Goal: Task Accomplishment & Management: Use online tool/utility

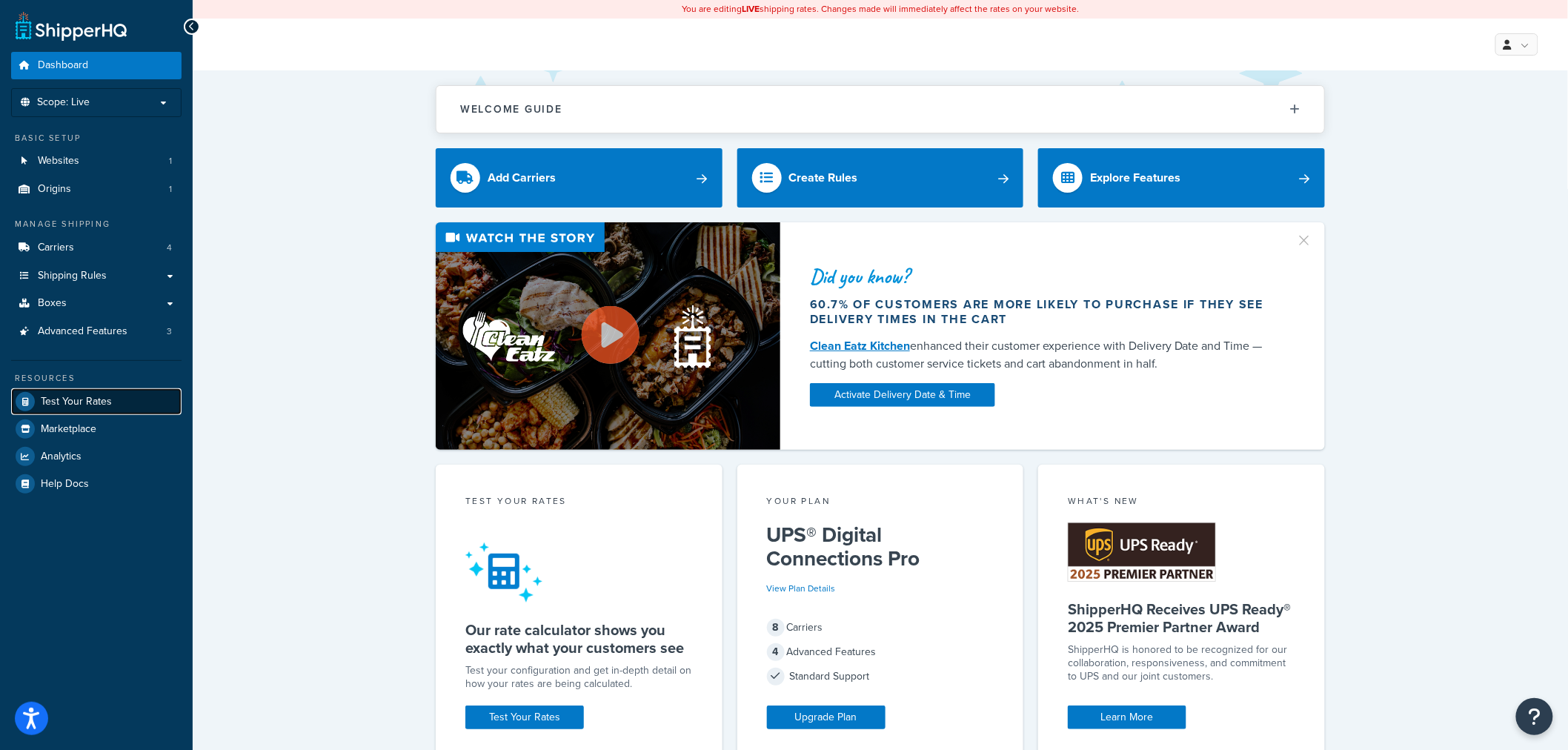
click at [108, 413] on link "Test Your Rates" at bounding box center [96, 402] width 171 height 27
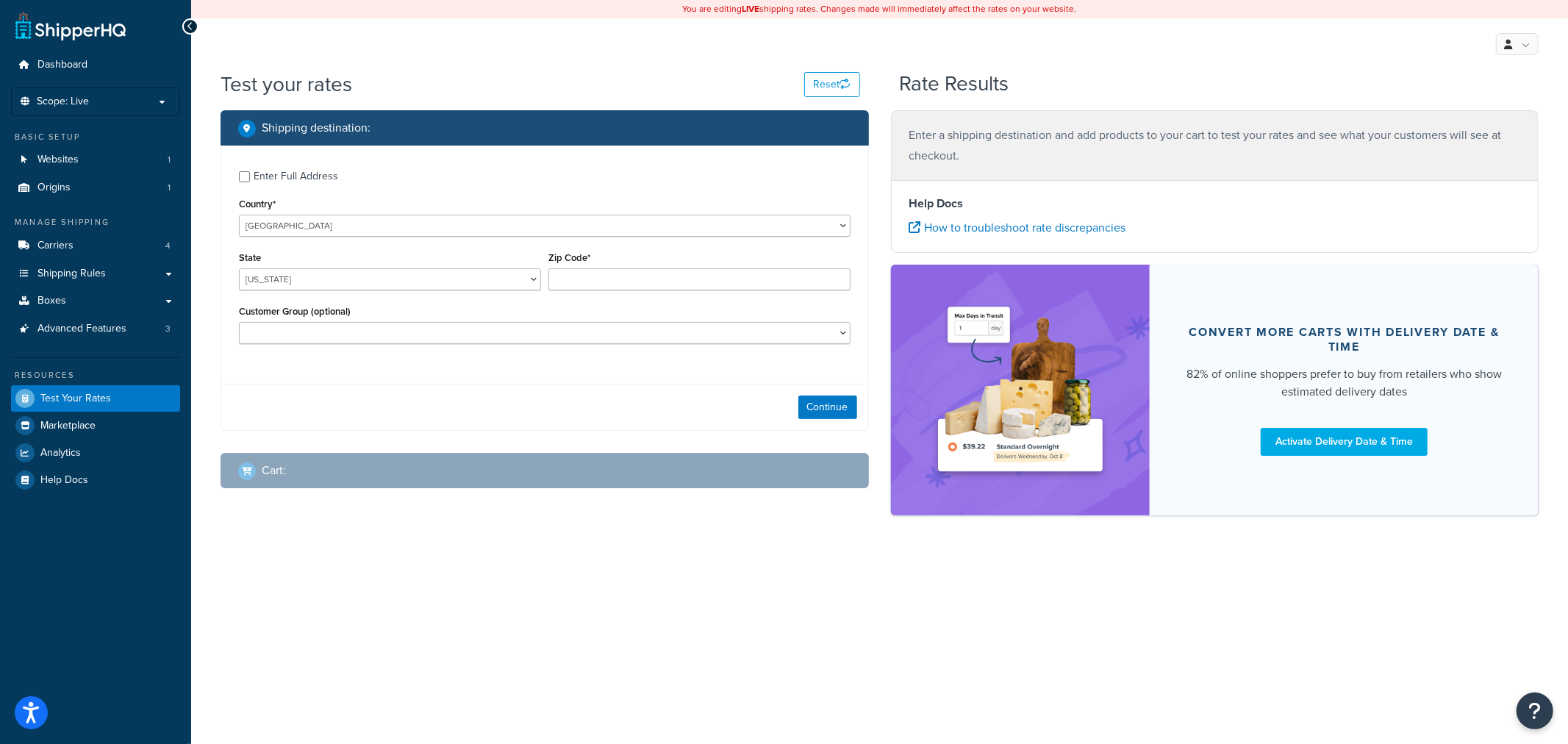
click at [302, 180] on div "Enter Full Address" at bounding box center [296, 177] width 84 height 21
click at [250, 180] on input "Enter Full Address" at bounding box center [244, 177] width 11 height 11
checkbox input "true"
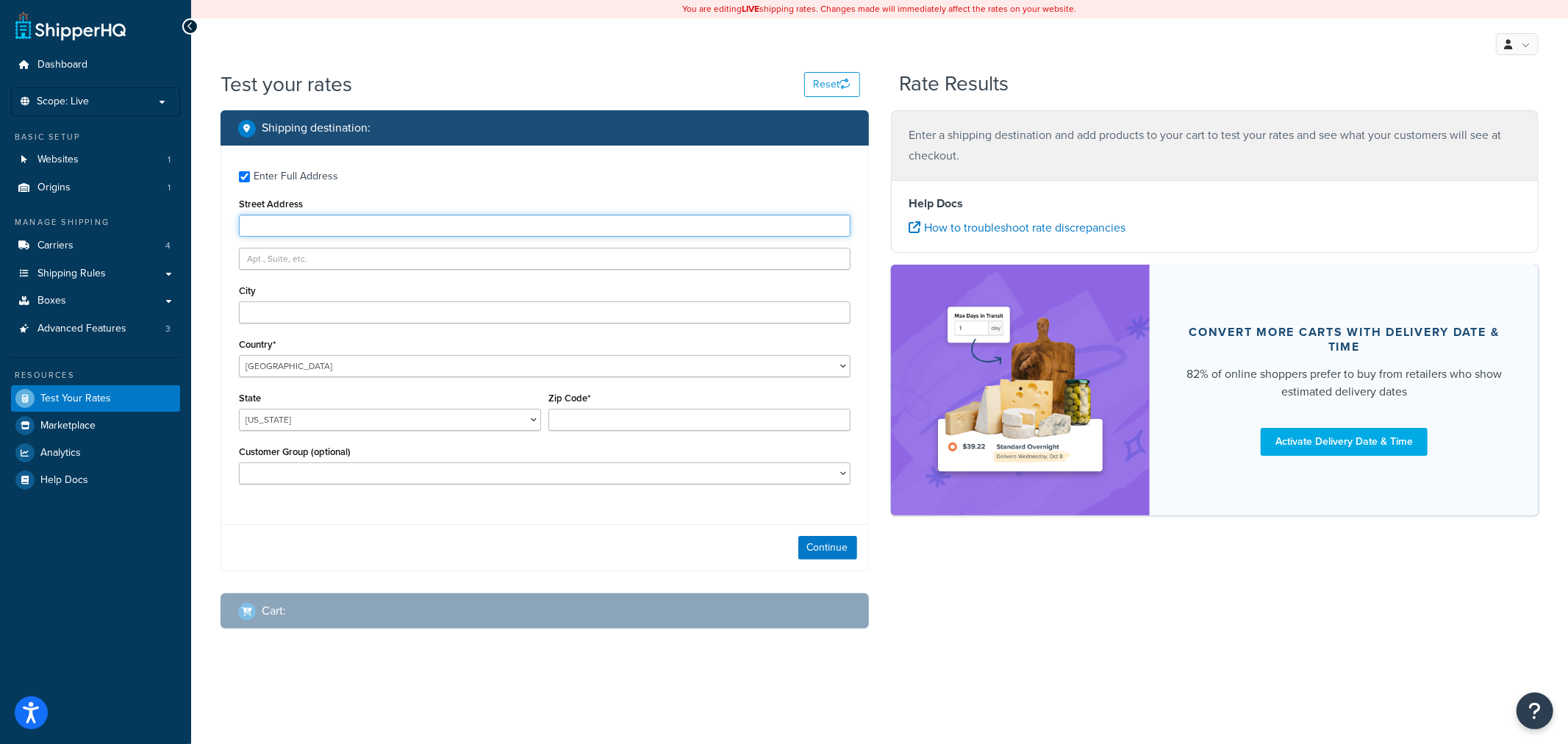
click at [341, 229] on input "Street Address" at bounding box center [544, 226] width 612 height 22
type input "[STREET_ADDRESS]"
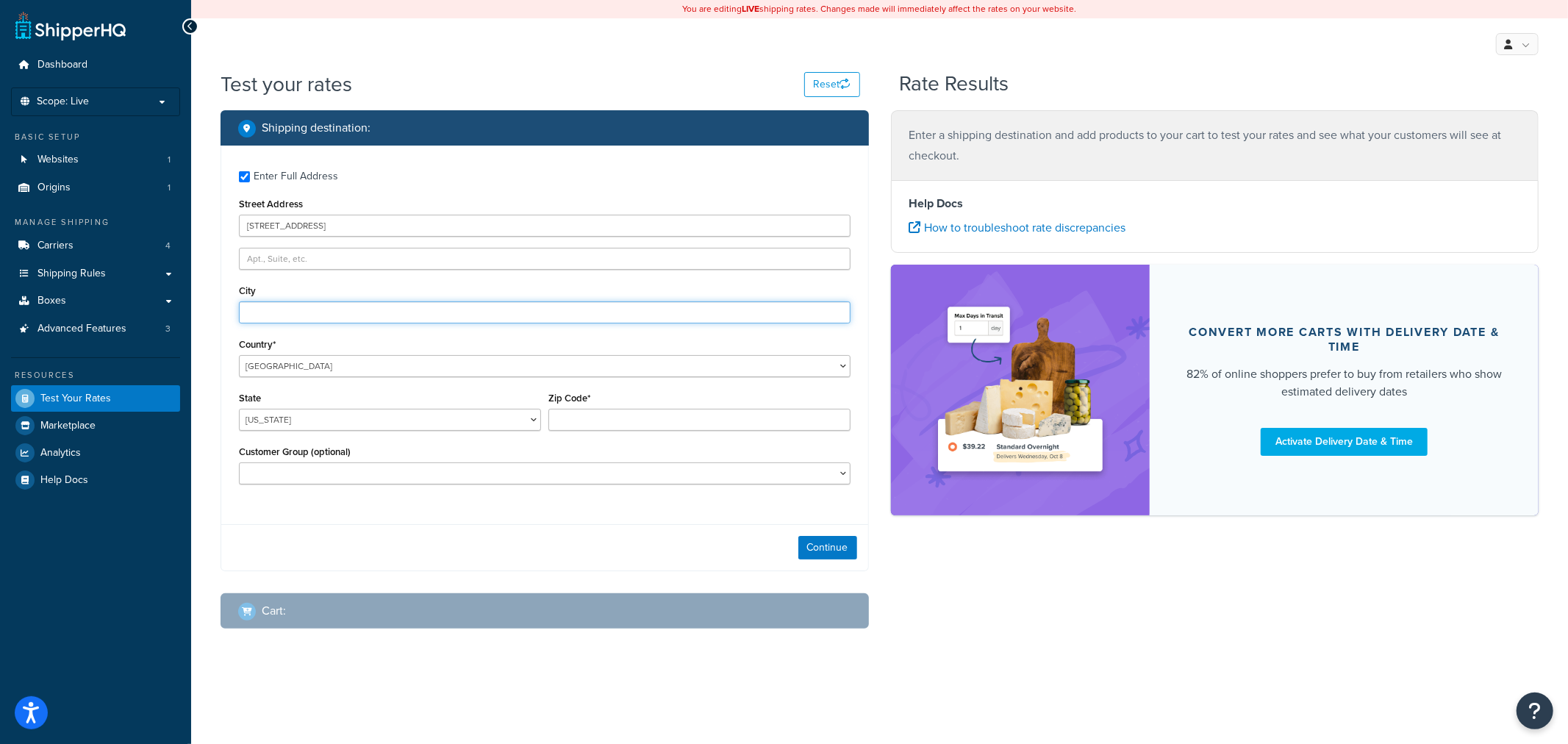
click at [358, 317] on input "City" at bounding box center [544, 313] width 612 height 22
type input "C"
type input "[GEOGRAPHIC_DATA]"
click at [333, 405] on div "State [US_STATE] [US_STATE] [US_STATE] [US_STATE] [US_STATE] Armed Forces Ameri…" at bounding box center [390, 410] width 303 height 43
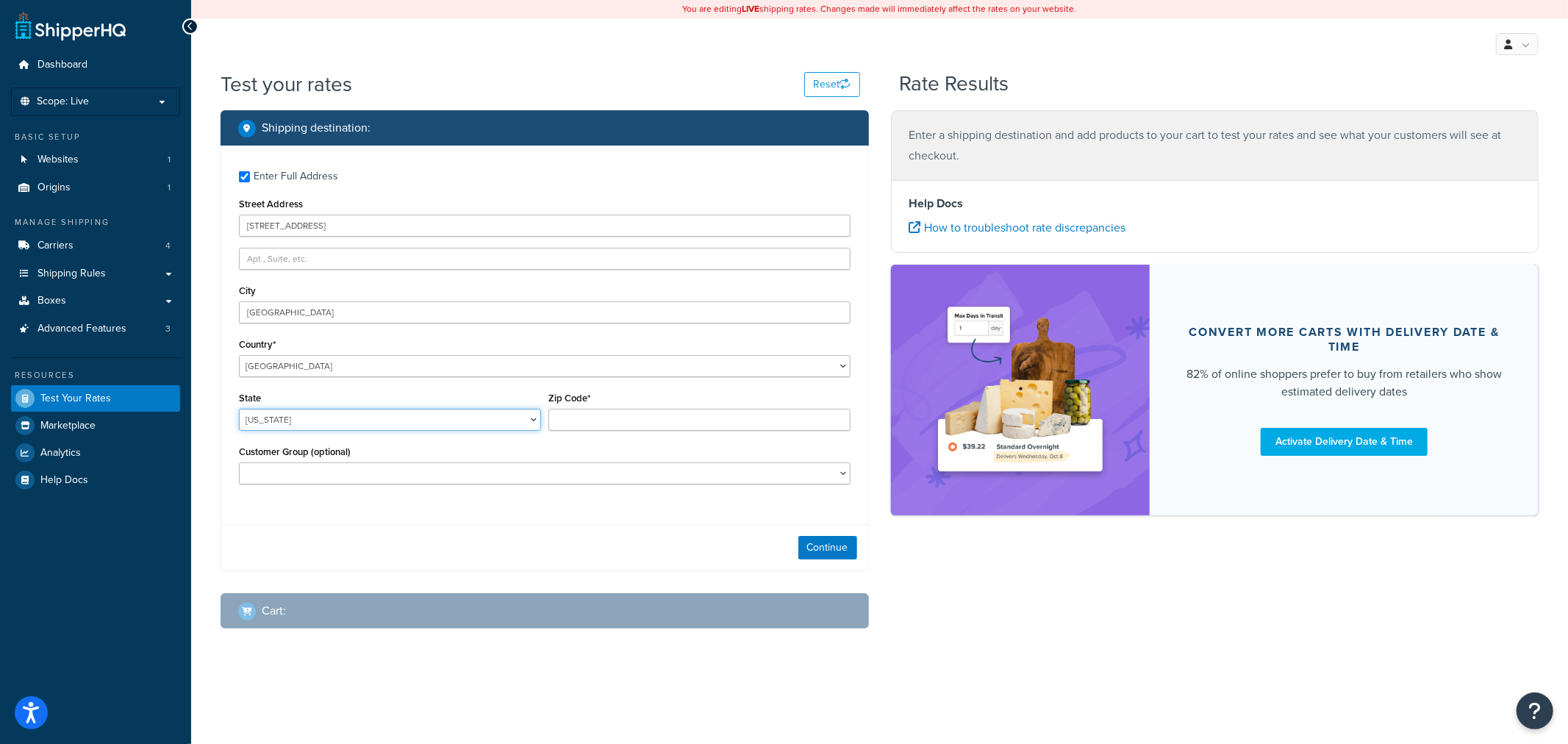
click at [337, 419] on select "[US_STATE] [US_STATE] [US_STATE] [US_STATE] [US_STATE] Armed Forces Americas Ar…" at bounding box center [390, 420] width 303 height 22
select select "CO"
click at [239, 410] on select "[US_STATE] [US_STATE] [US_STATE] [US_STATE] [US_STATE] Armed Forces Americas Ar…" at bounding box center [390, 420] width 303 height 22
click at [740, 430] on input "Zip Code*" at bounding box center [700, 420] width 303 height 22
type input "80301"
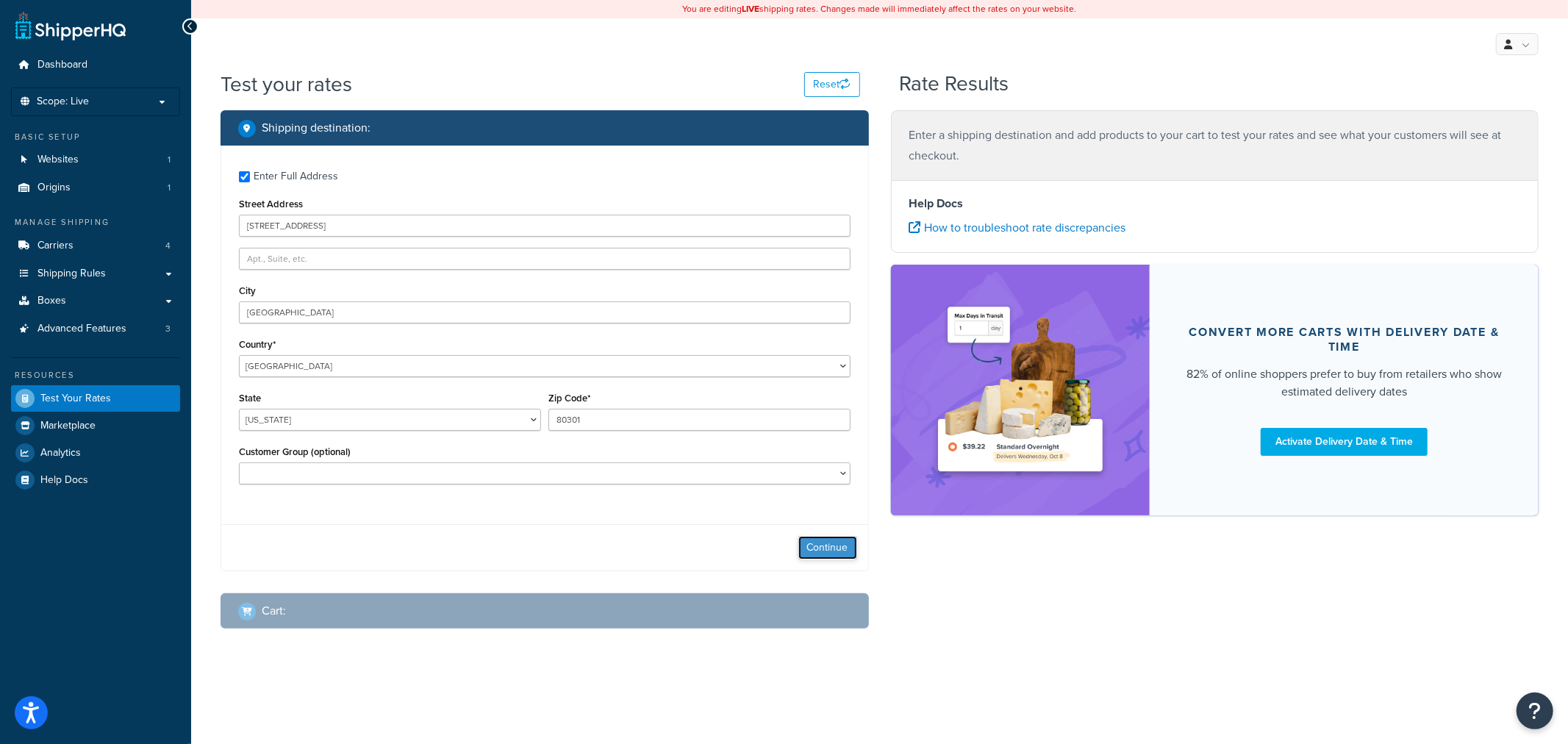
click at [813, 546] on button "Continue" at bounding box center [828, 548] width 59 height 24
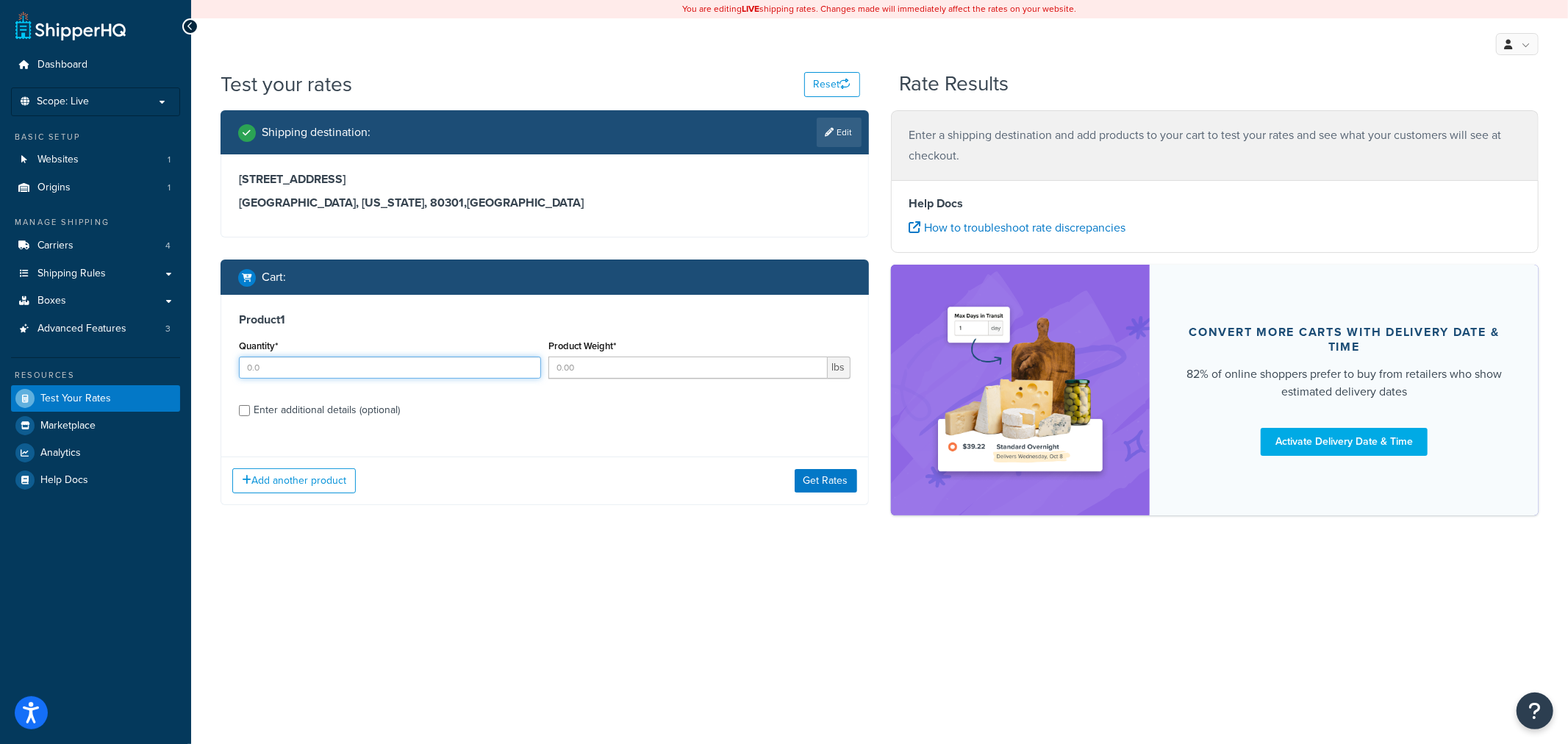
click at [417, 368] on input "Quantity*" at bounding box center [390, 368] width 303 height 22
type input "1.0"
click at [696, 371] on input "Product Weight*" at bounding box center [689, 368] width 280 height 22
type input "80.0"
click at [383, 415] on div "Enter additional details (optional)" at bounding box center [327, 410] width 146 height 21
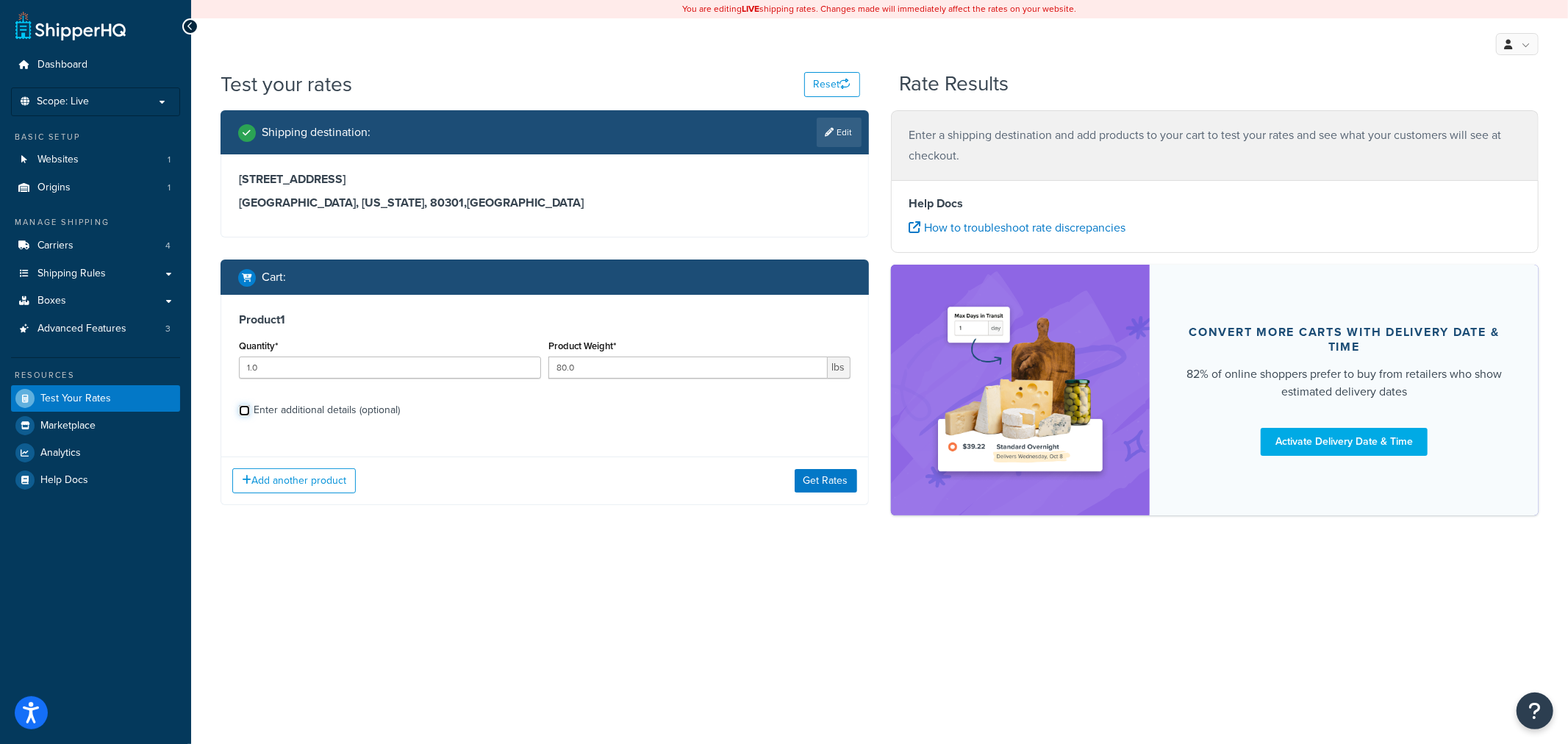
click at [250, 415] on input "Enter additional details (optional)" at bounding box center [244, 410] width 11 height 11
checkbox input "true"
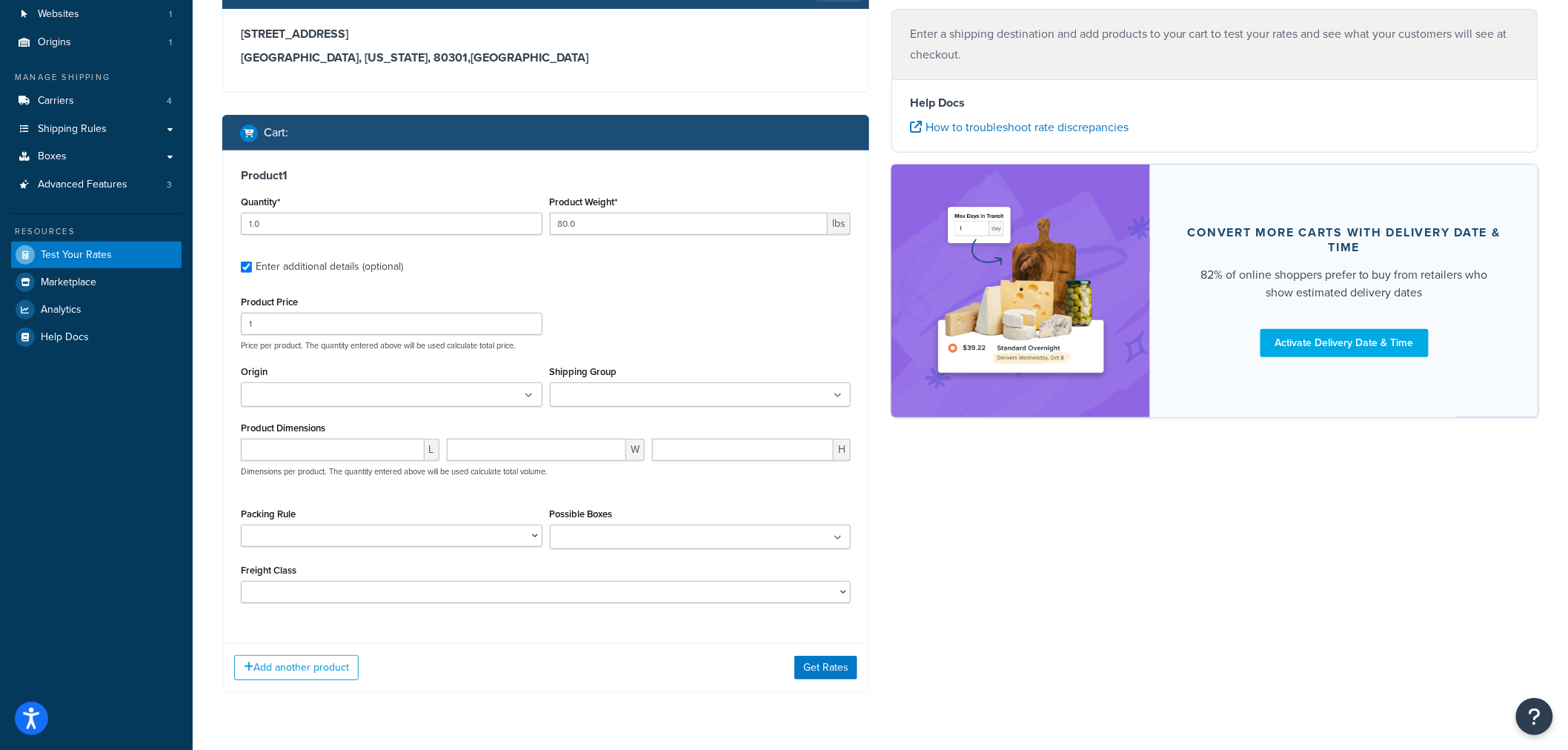
scroll to position [165, 0]
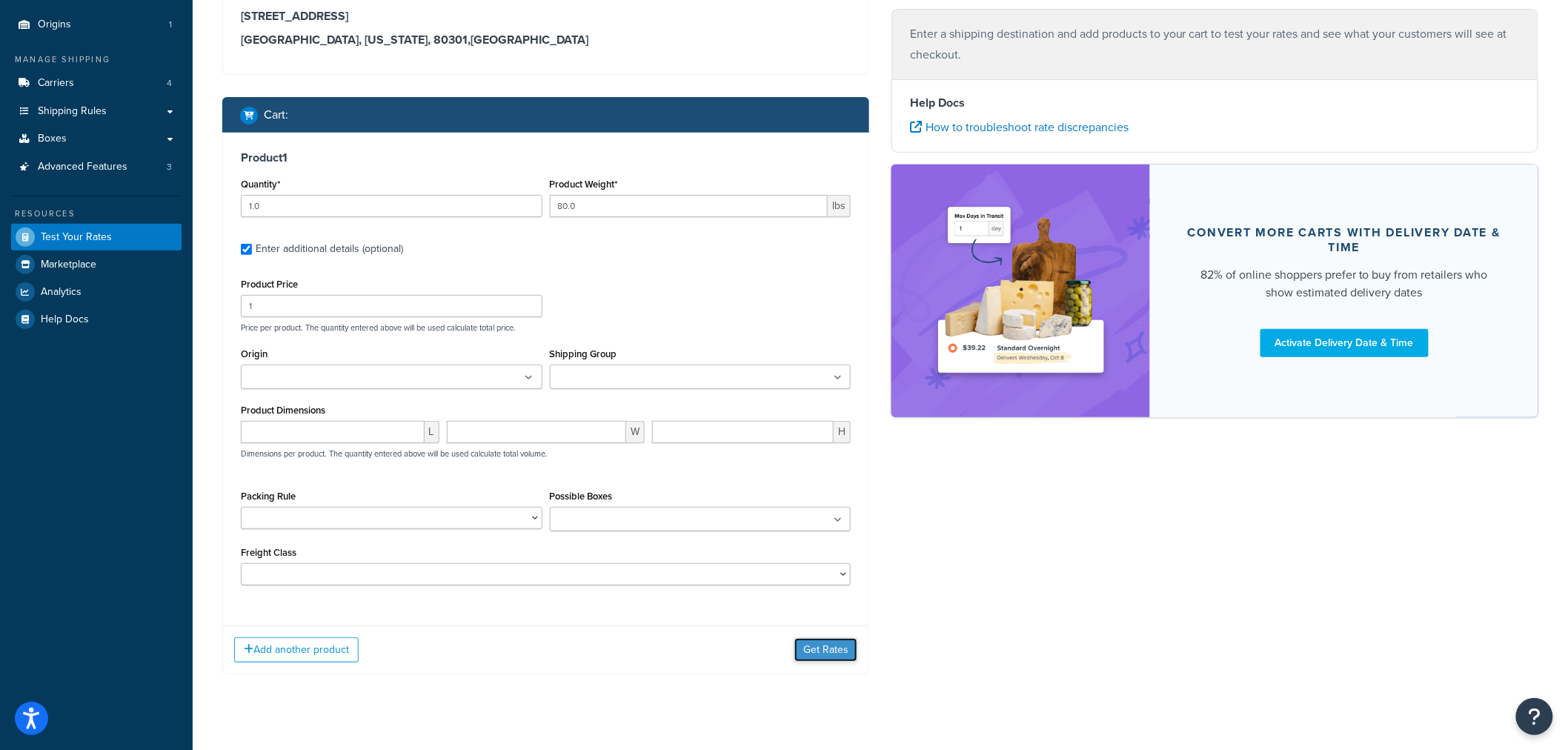
click at [813, 656] on button "Get Rates" at bounding box center [826, 650] width 63 height 24
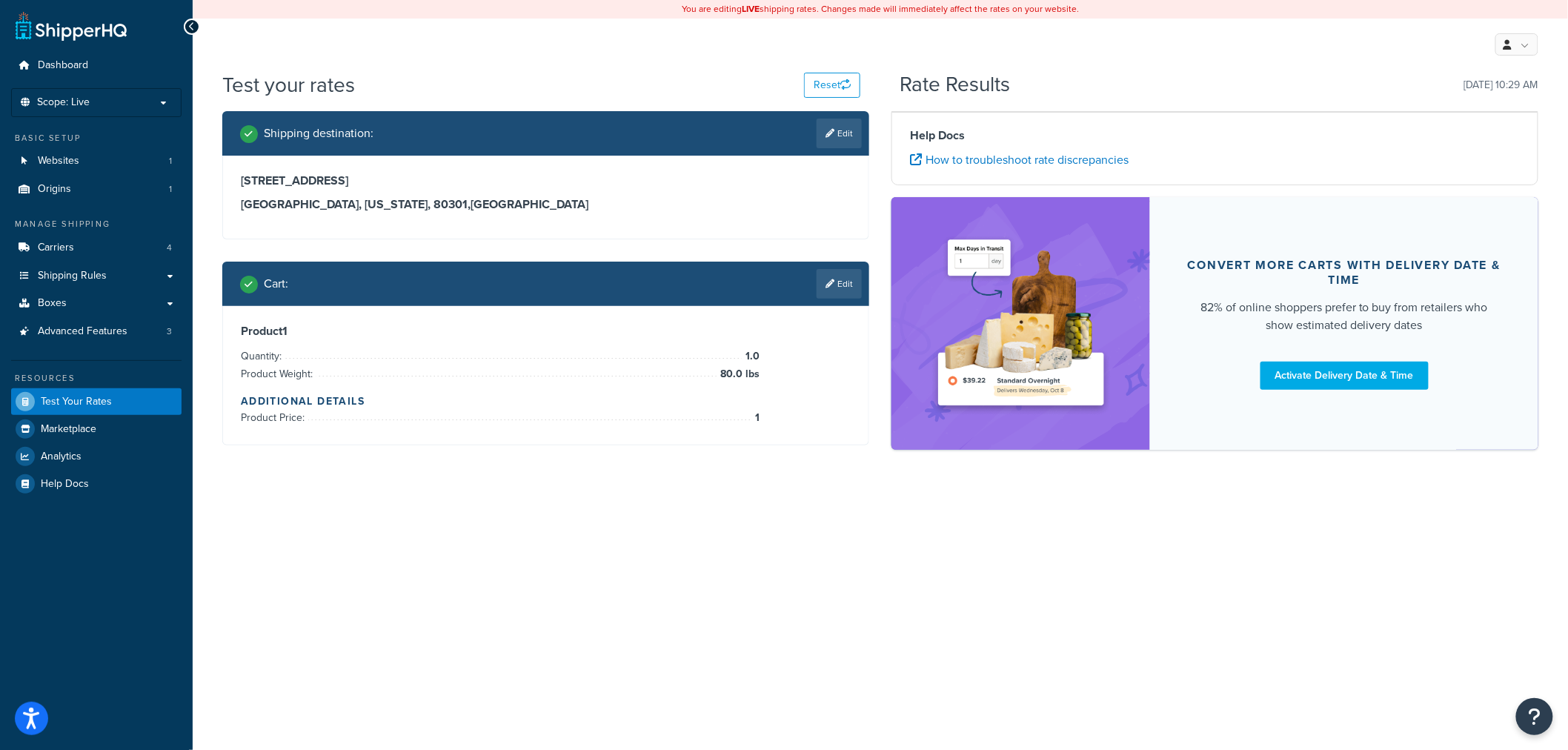
scroll to position [0, 0]
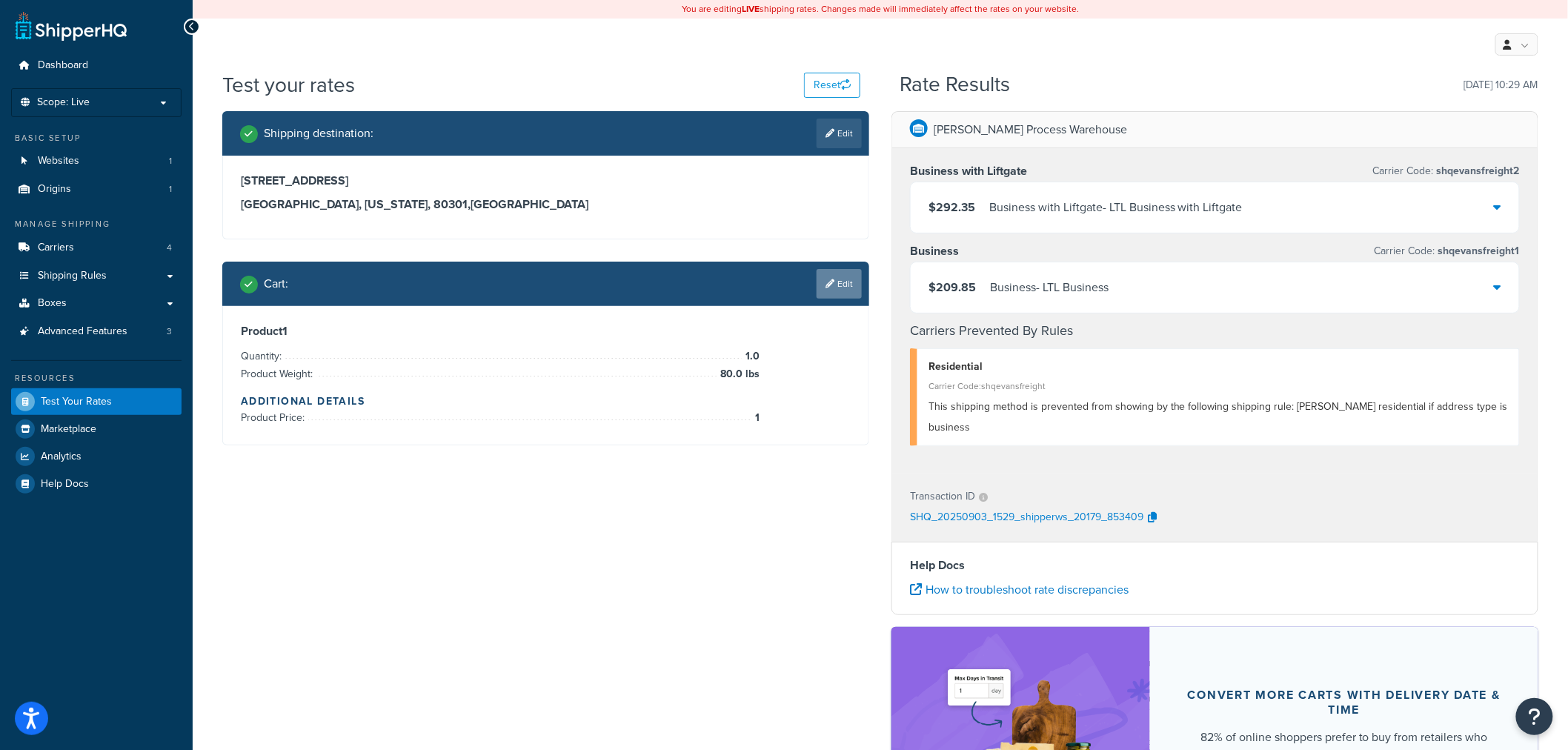
click at [847, 287] on link "Edit" at bounding box center [839, 284] width 45 height 30
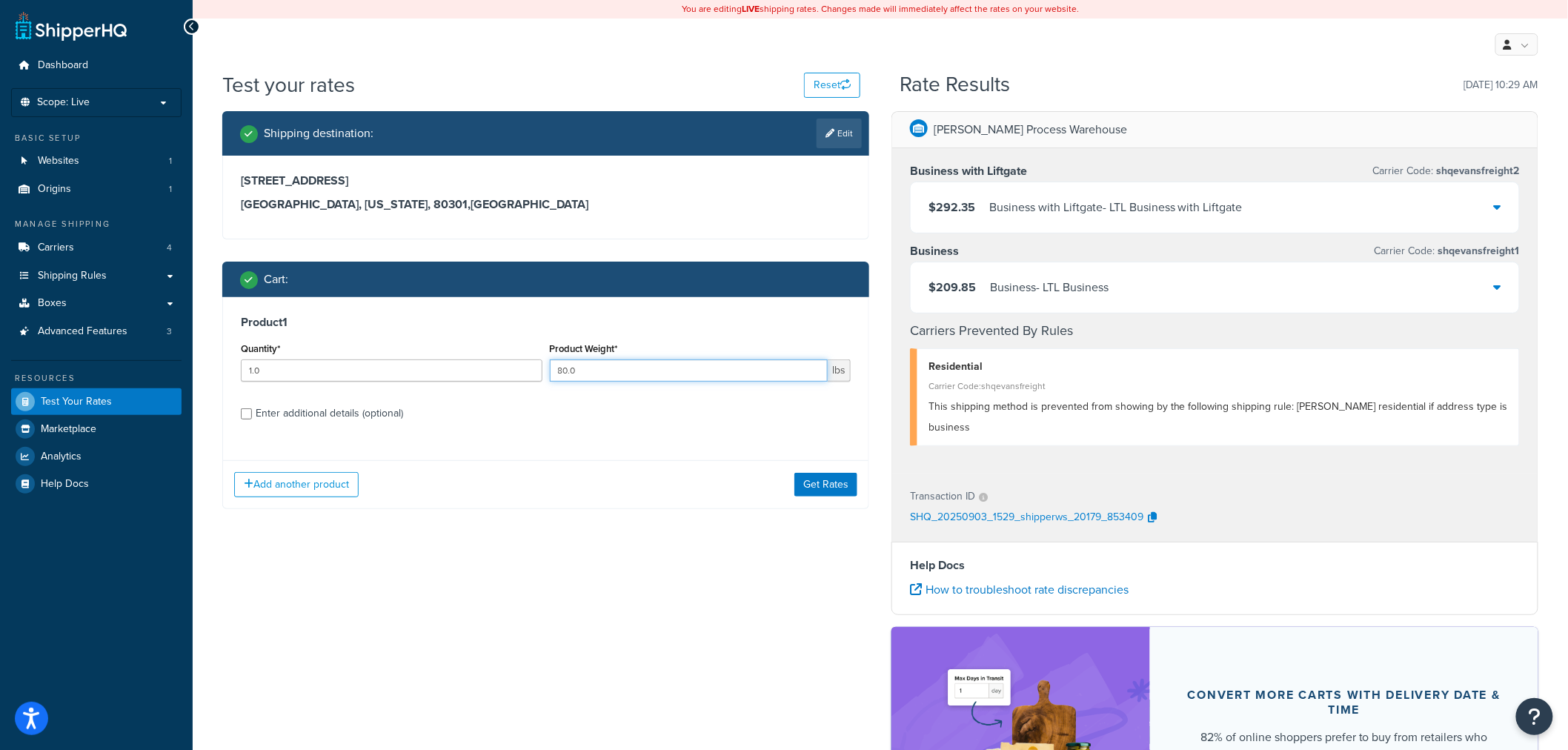
click at [631, 366] on input "80.0" at bounding box center [690, 371] width 279 height 22
click at [341, 414] on div "Enter additional details (optional)" at bounding box center [330, 414] width 148 height 21
click at [252, 414] on input "Enter additional details (optional)" at bounding box center [246, 414] width 11 height 11
checkbox input "true"
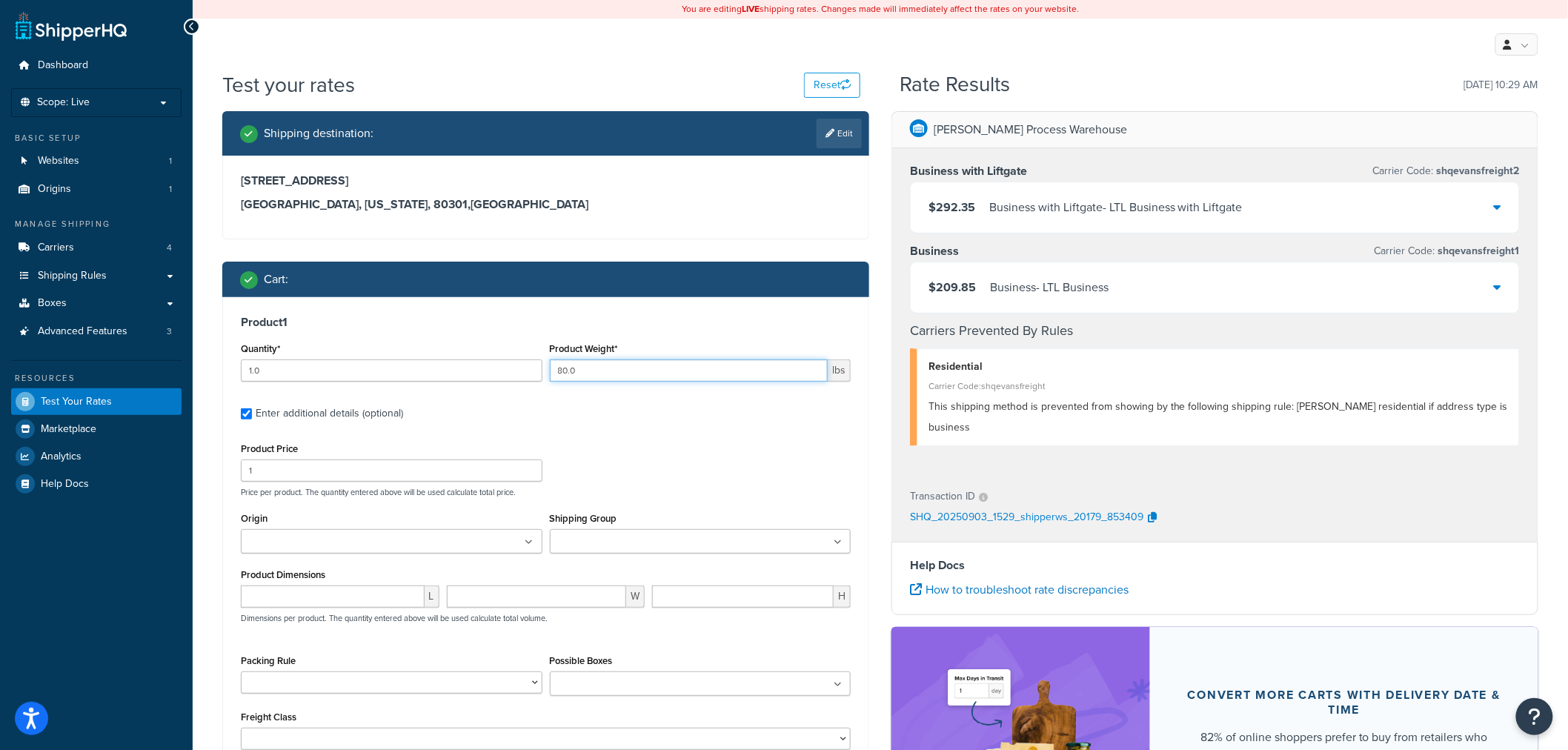
click at [560, 368] on input "80.0" at bounding box center [690, 371] width 279 height 22
type input "180.0"
click at [330, 597] on input "number" at bounding box center [333, 596] width 184 height 22
type input "24"
click at [520, 600] on input "number" at bounding box center [537, 596] width 180 height 22
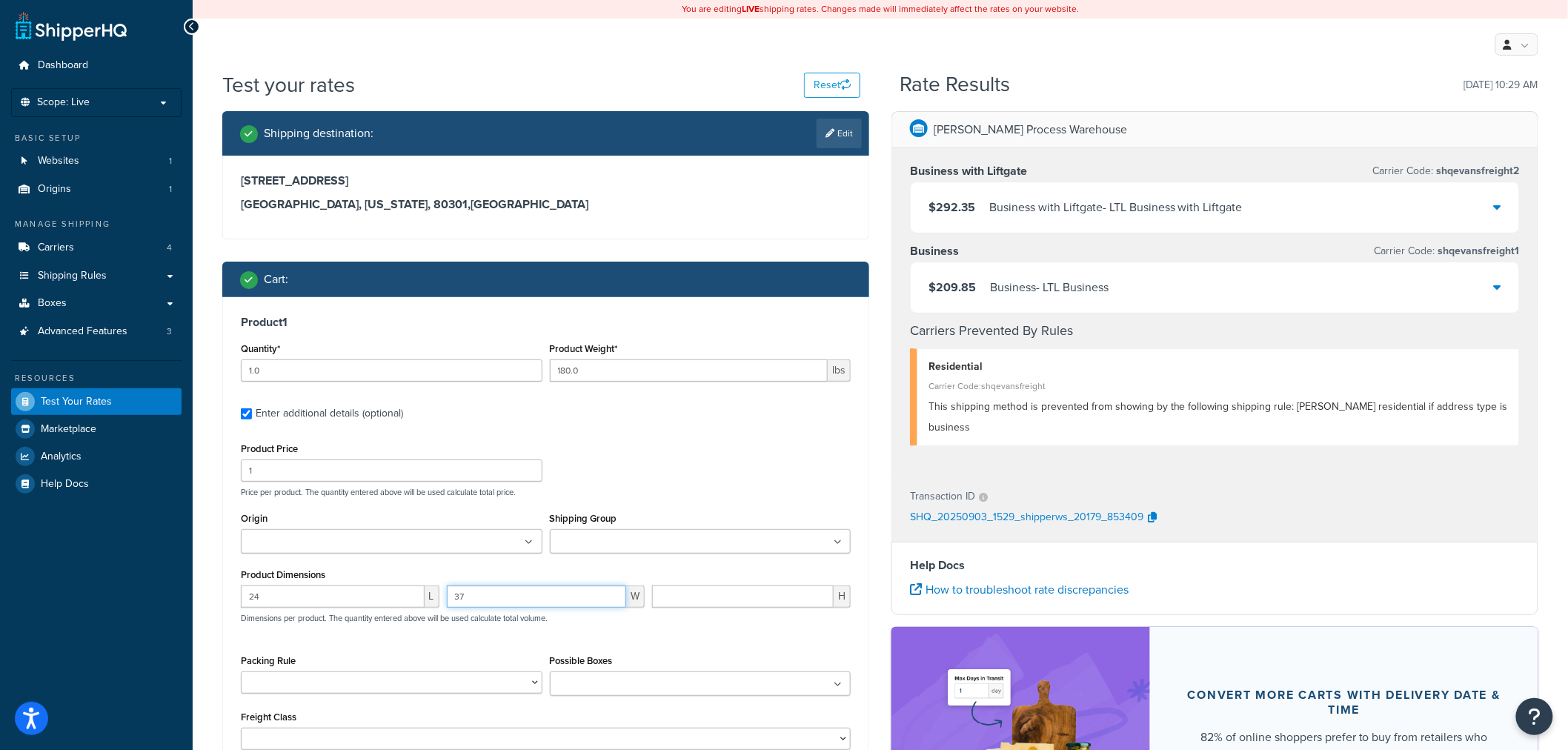
type input "37"
click at [692, 589] on input "number" at bounding box center [743, 596] width 182 height 22
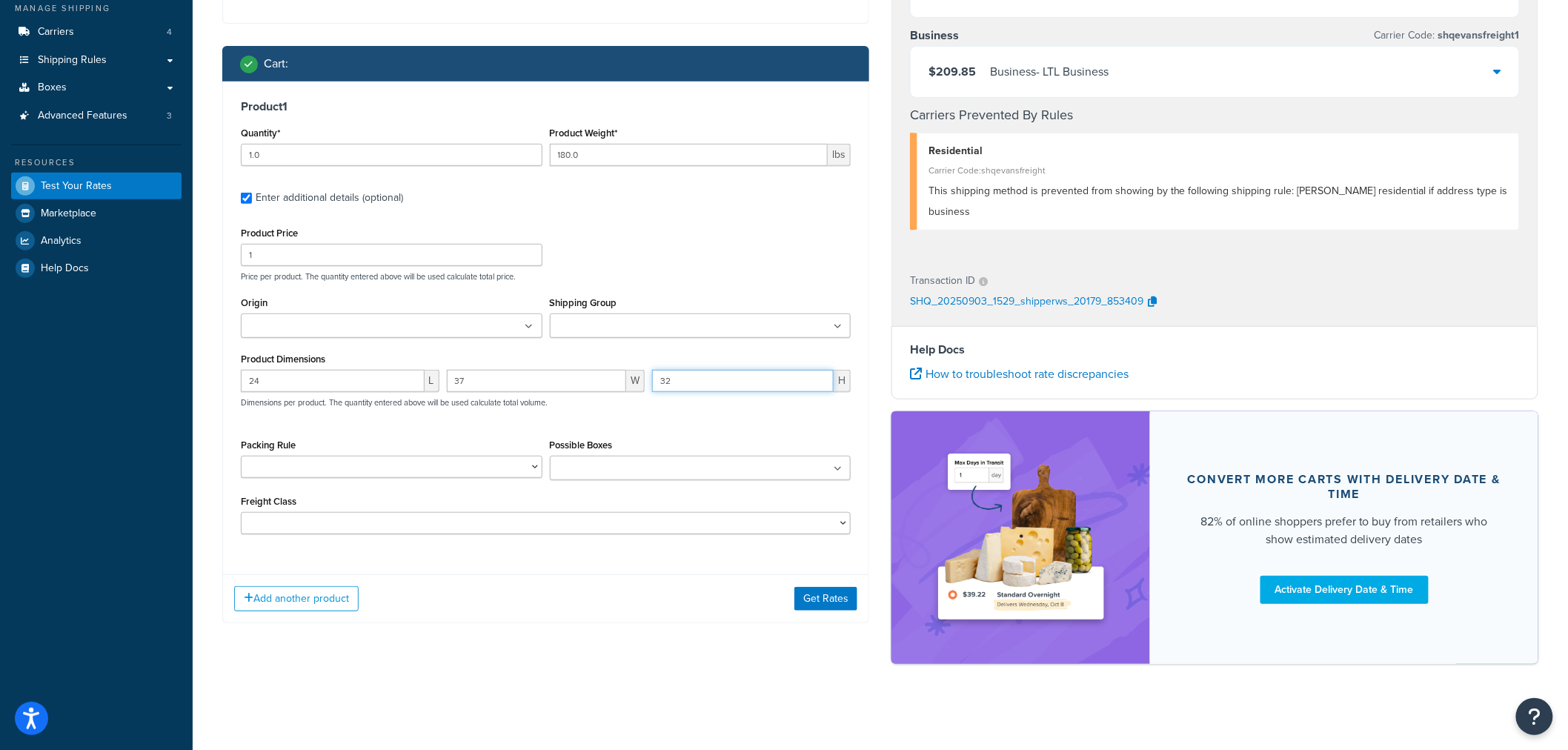
scroll to position [218, 0]
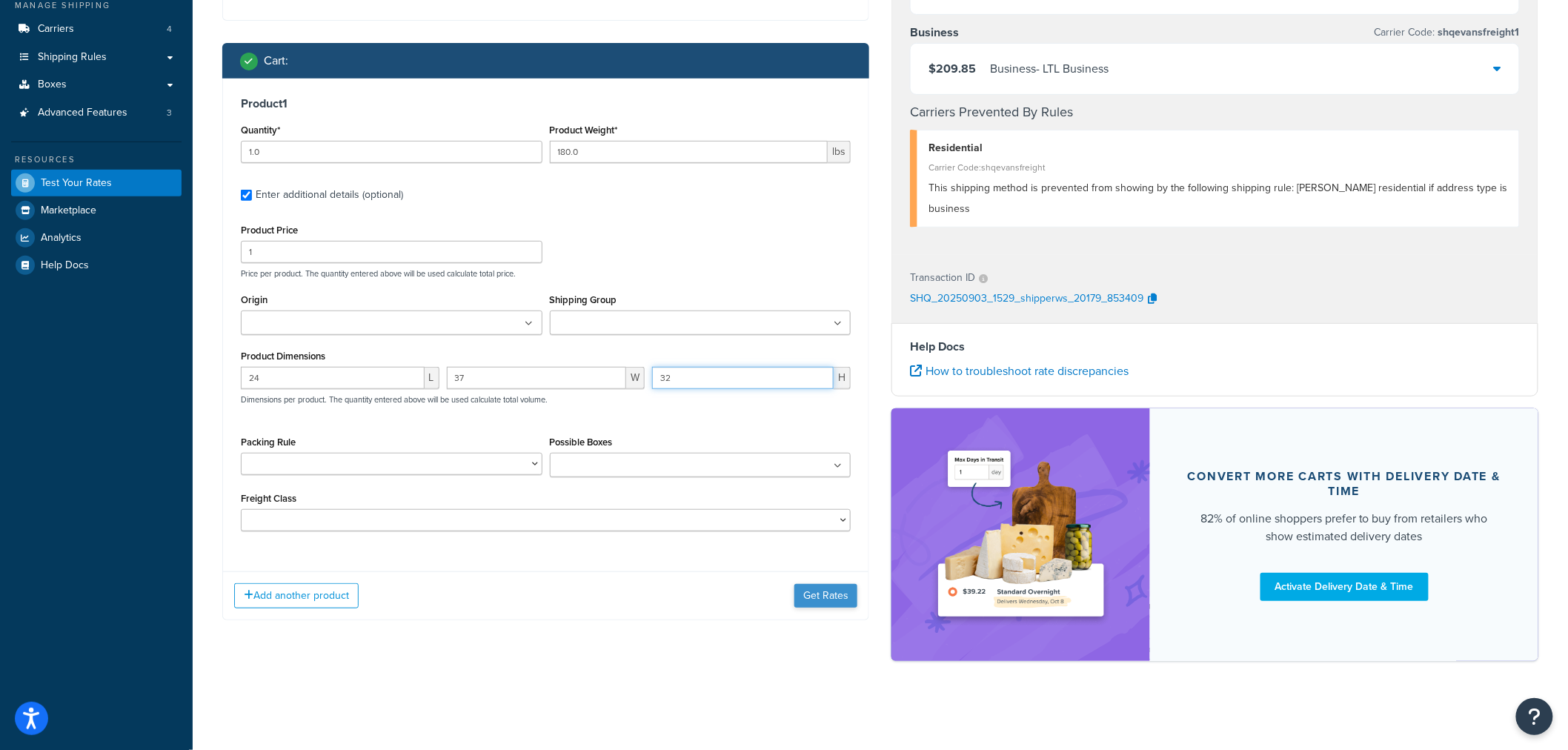
type input "32"
click at [819, 602] on button "Get Rates" at bounding box center [826, 596] width 63 height 24
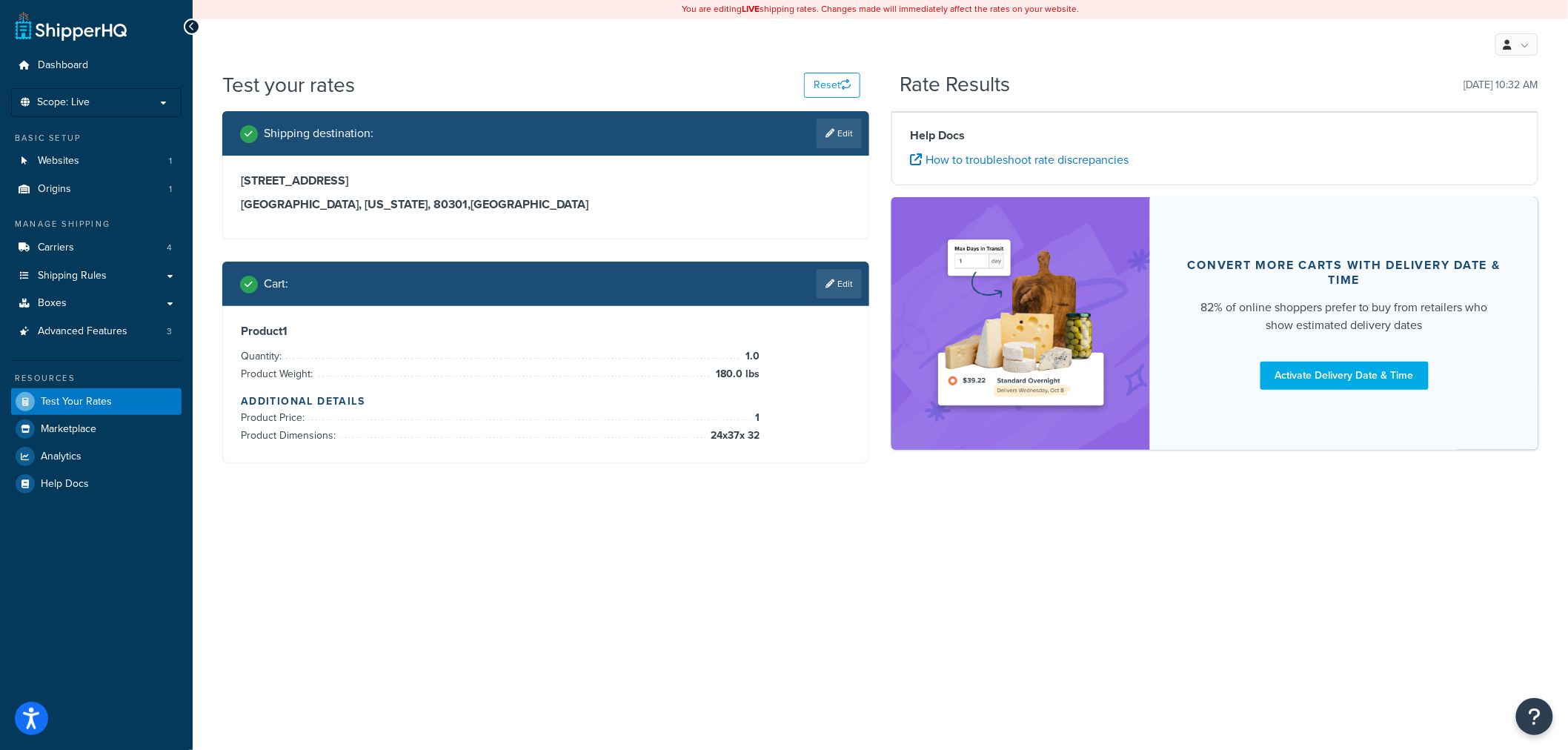
scroll to position [0, 0]
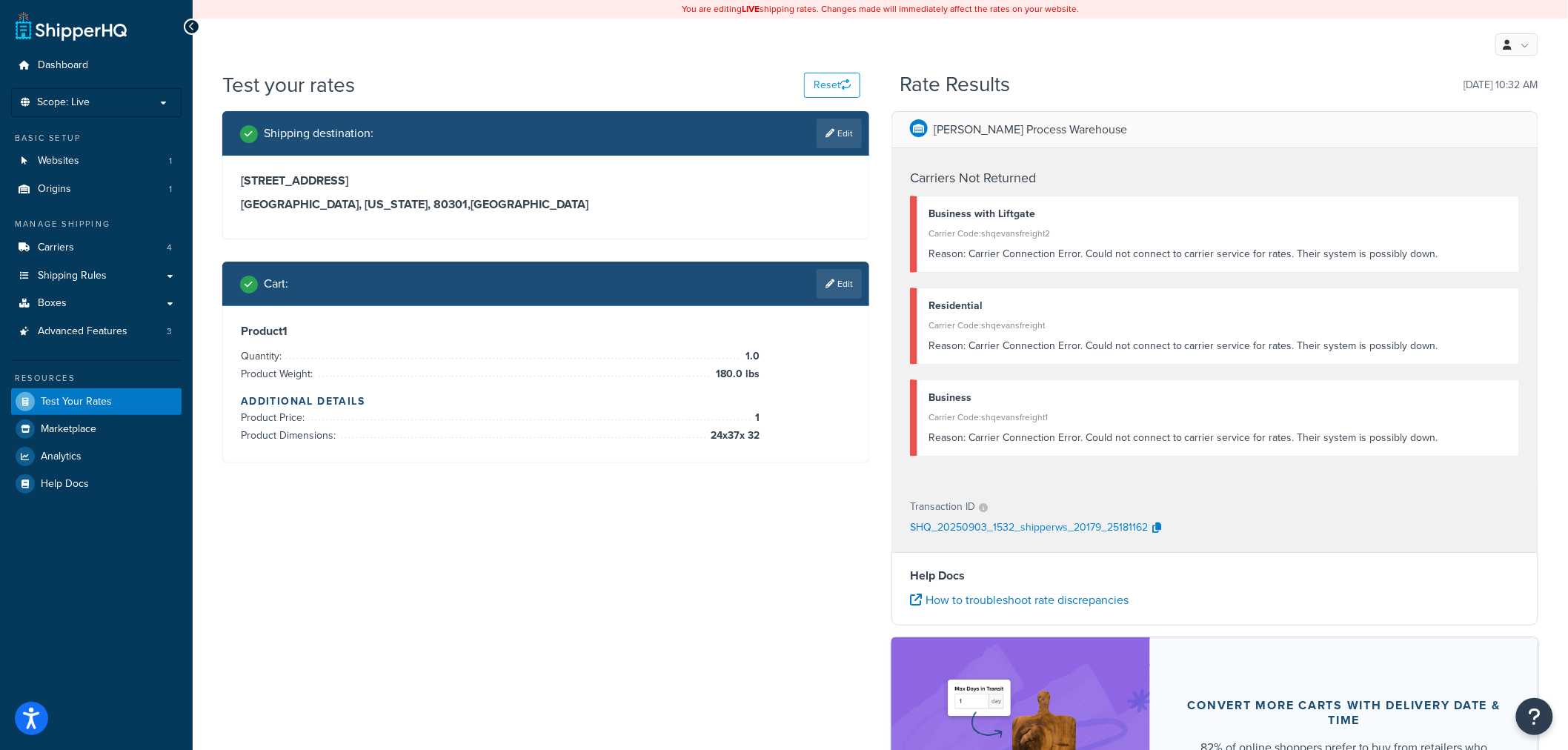
click at [1288, 537] on div "SHQ_20250903_1532_shipperws_20179_25181162" at bounding box center [1215, 529] width 610 height 22
click at [1159, 525] on icon "button" at bounding box center [1157, 528] width 9 height 10
click at [826, 87] on button "Reset" at bounding box center [833, 85] width 57 height 25
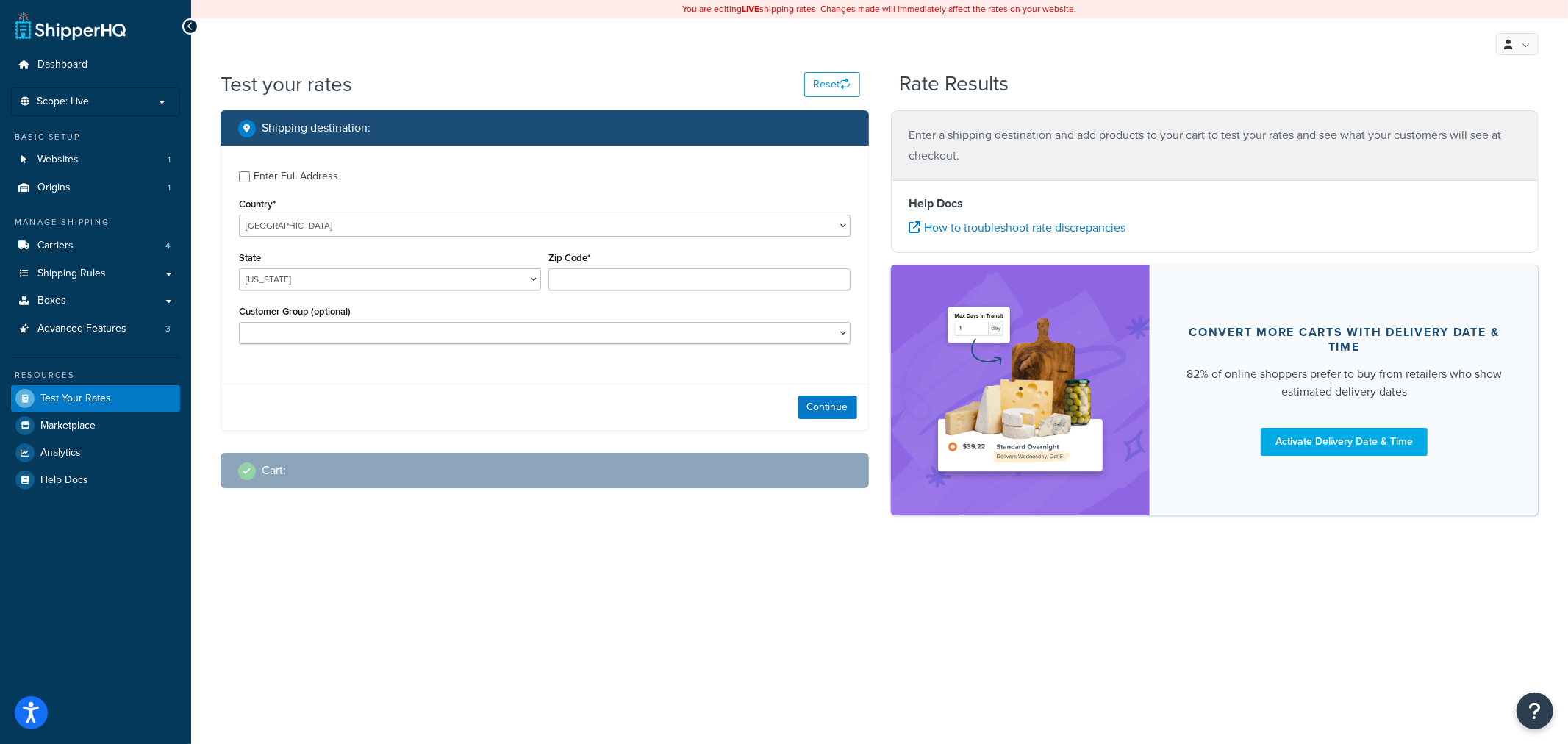
click at [275, 177] on div "Enter Full Address" at bounding box center [296, 177] width 84 height 21
click at [250, 177] on input "Enter Full Address" at bounding box center [244, 177] width 11 height 11
checkbox input "true"
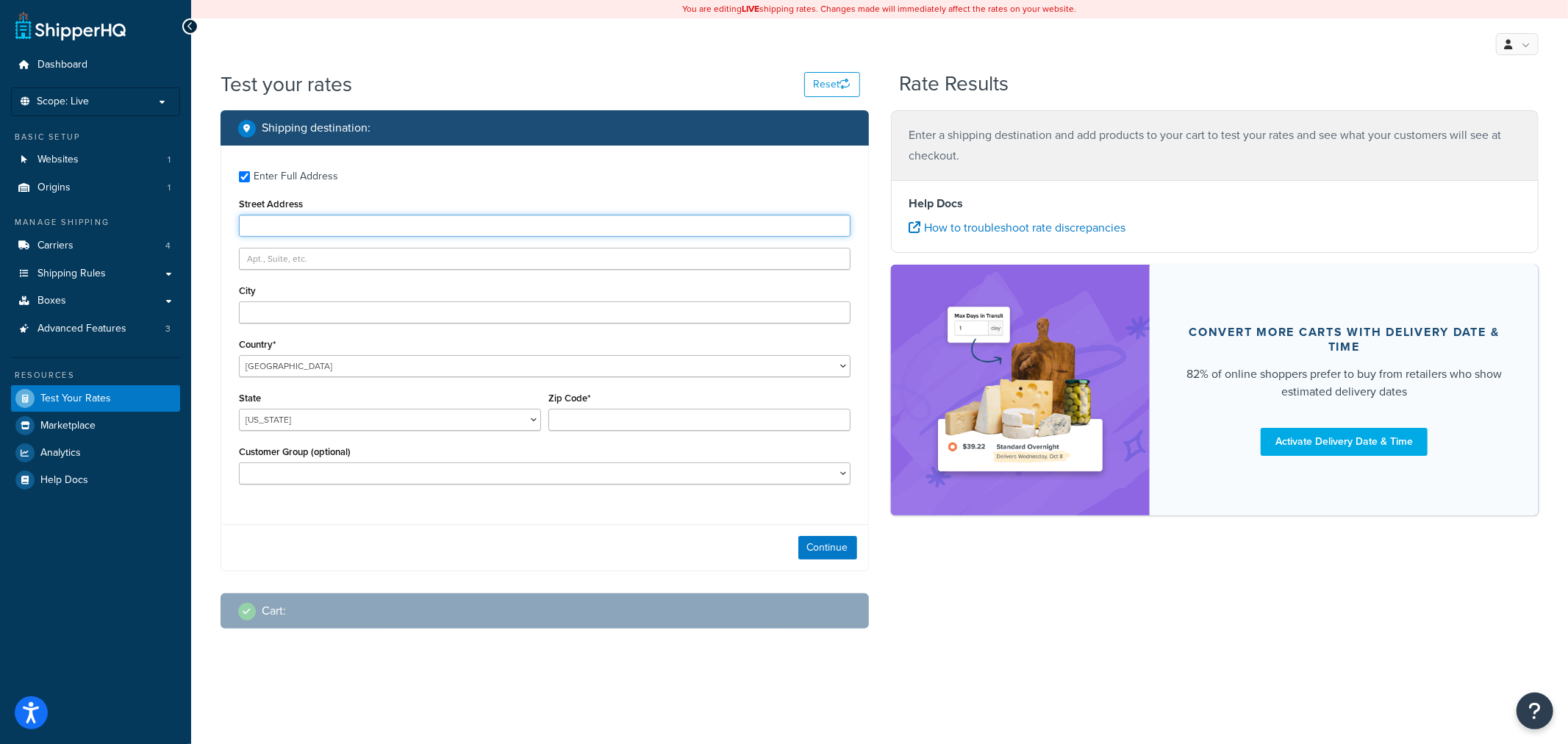
click at [285, 229] on input "Street Address" at bounding box center [544, 226] width 612 height 22
type input "[STREET_ADDRESS]"
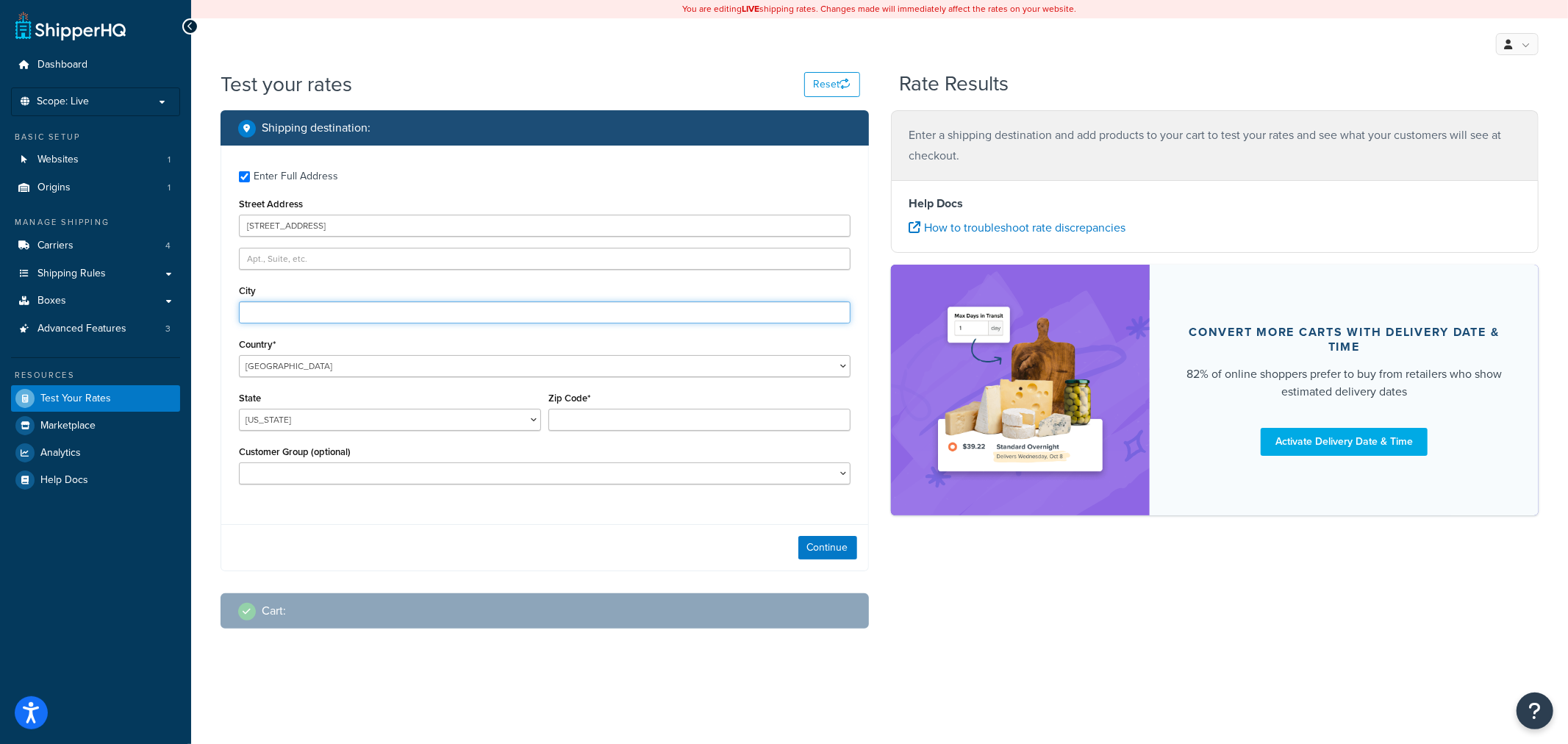
click at [333, 310] on input "City" at bounding box center [544, 313] width 612 height 22
type input "[GEOGRAPHIC_DATA]"
click at [340, 422] on select "[US_STATE] [US_STATE] [US_STATE] [US_STATE] [US_STATE] Armed Forces Americas Ar…" at bounding box center [390, 420] width 303 height 22
select select "CO"
click at [239, 410] on select "[US_STATE] [US_STATE] [US_STATE] [US_STATE] [US_STATE] Armed Forces Americas Ar…" at bounding box center [390, 420] width 303 height 22
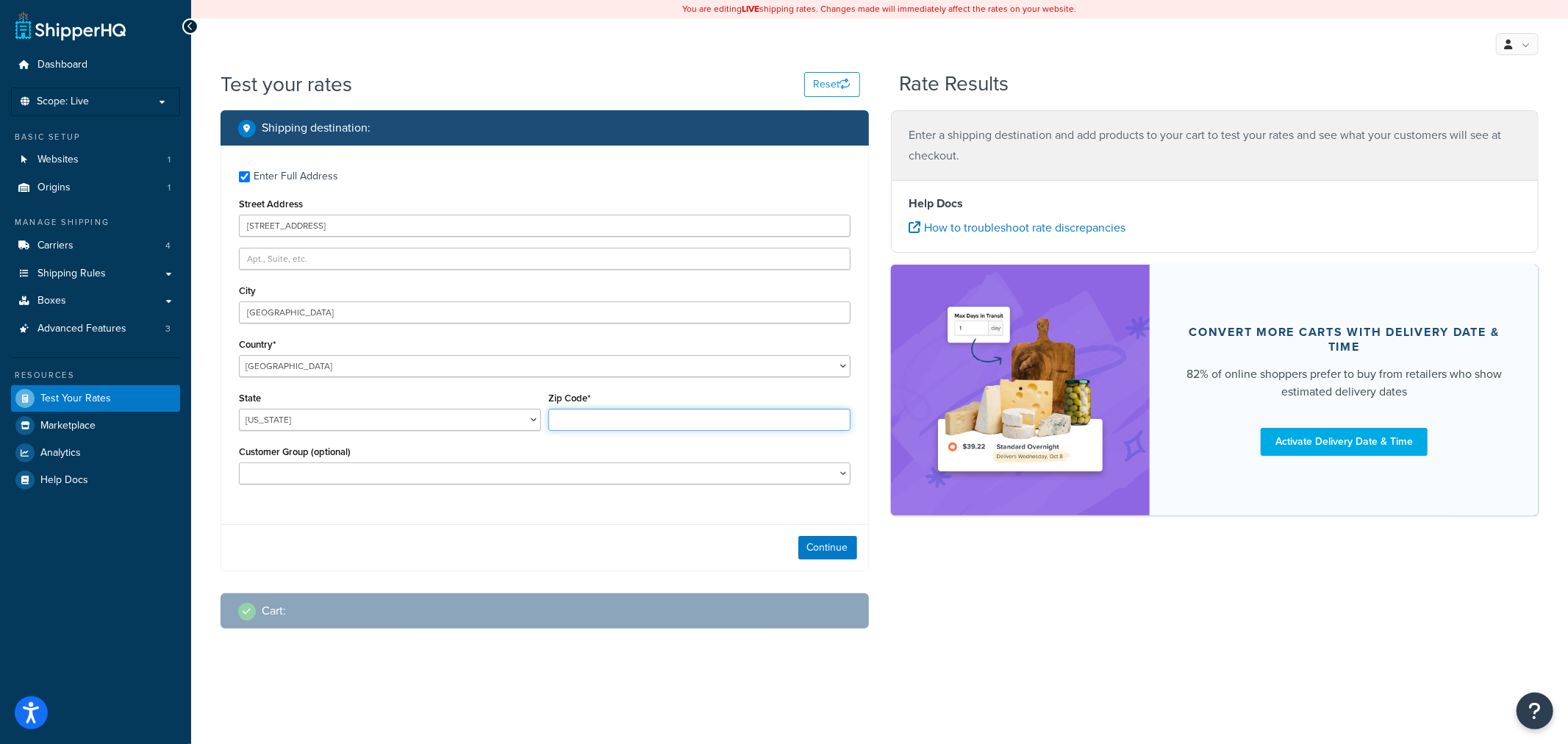
click at [593, 422] on input "Zip Code*" at bounding box center [700, 420] width 303 height 22
type input "80301"
click at [835, 553] on button "Continue" at bounding box center [828, 548] width 59 height 24
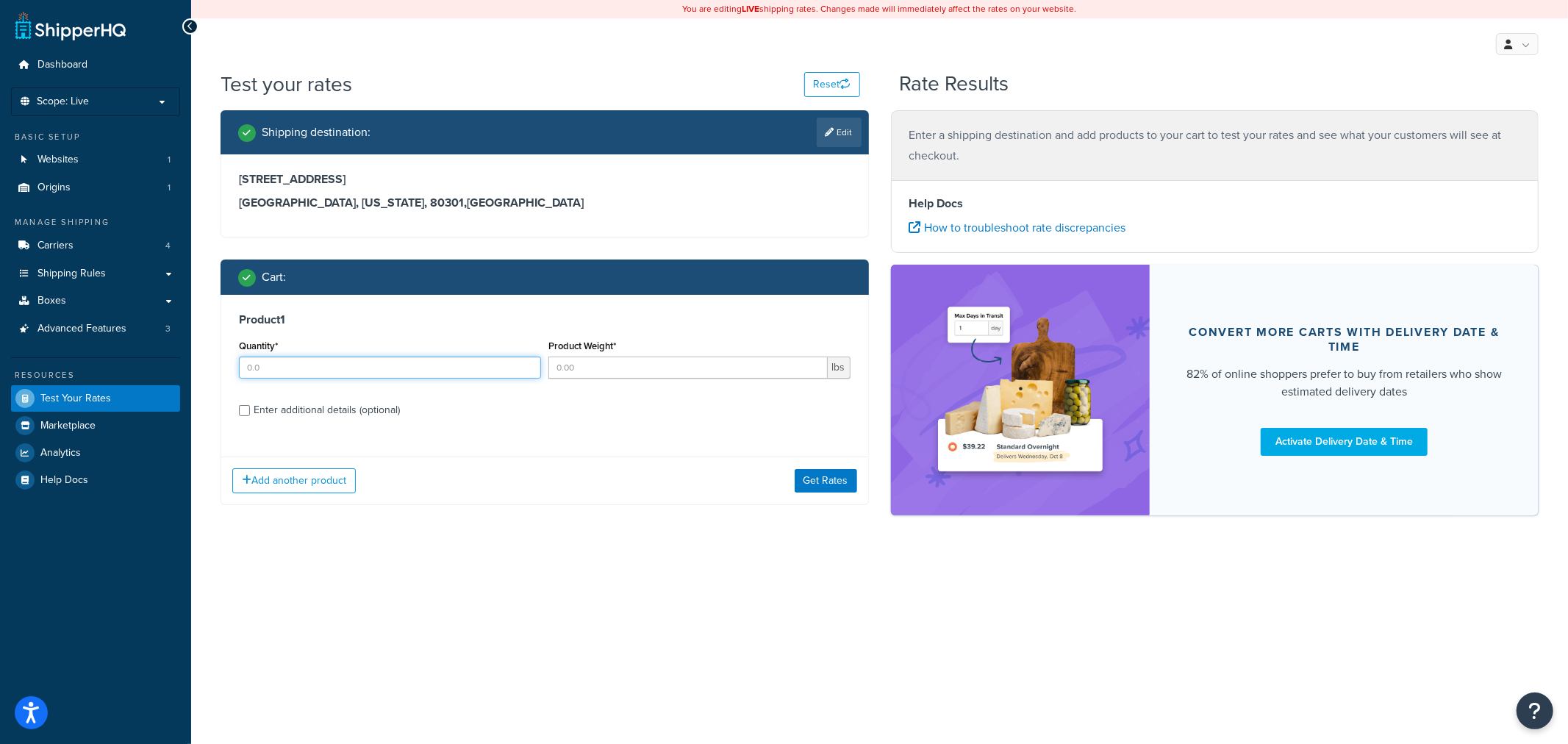
click at [471, 373] on input "Quantity*" at bounding box center [390, 368] width 303 height 22
type input "1.0"
click at [624, 376] on input "Product Weight*" at bounding box center [689, 368] width 280 height 22
type input "180.0"
click at [409, 408] on label "Enter additional details (optional)" at bounding box center [552, 409] width 597 height 24
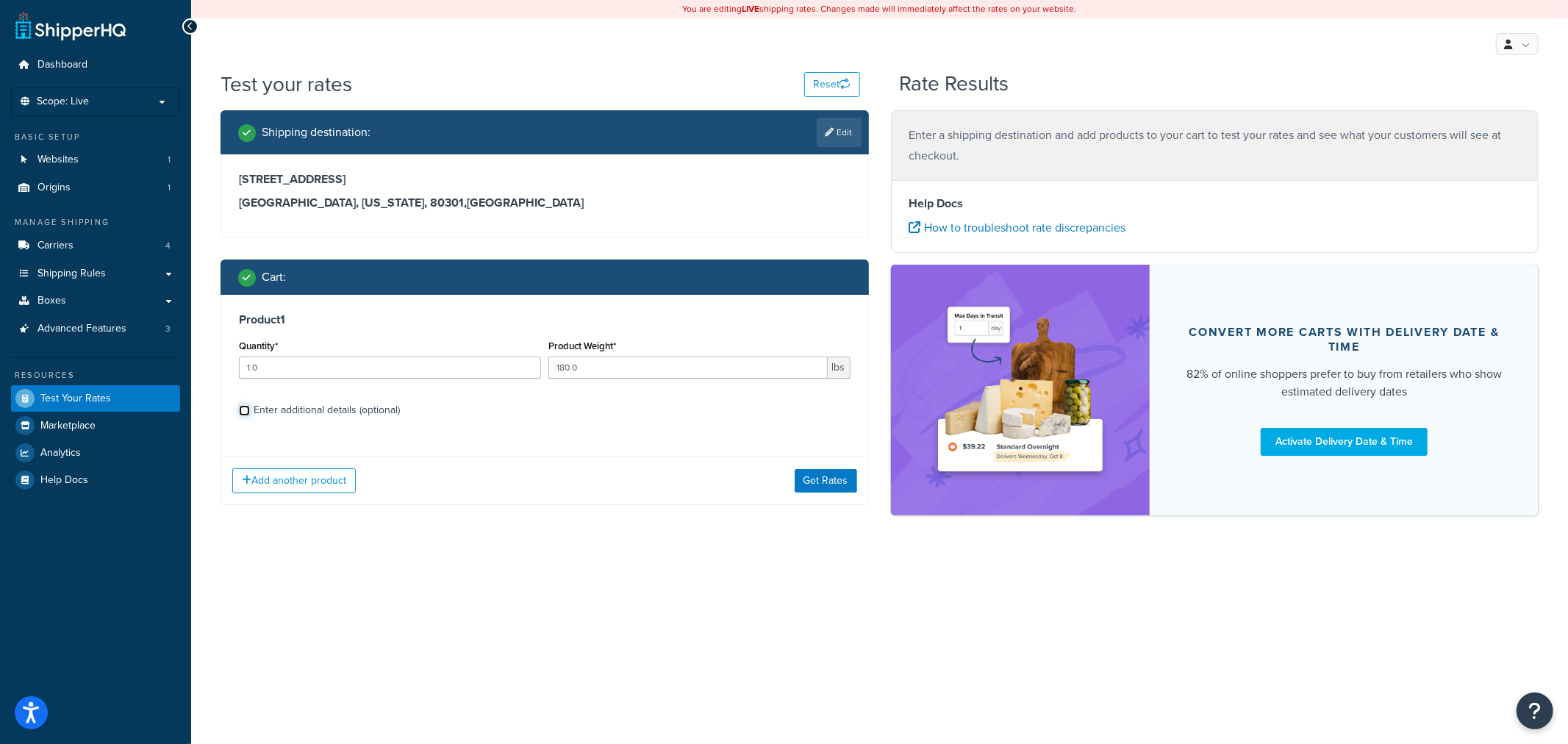
click at [250, 408] on input "Enter additional details (optional)" at bounding box center [244, 410] width 11 height 11
checkbox input "true"
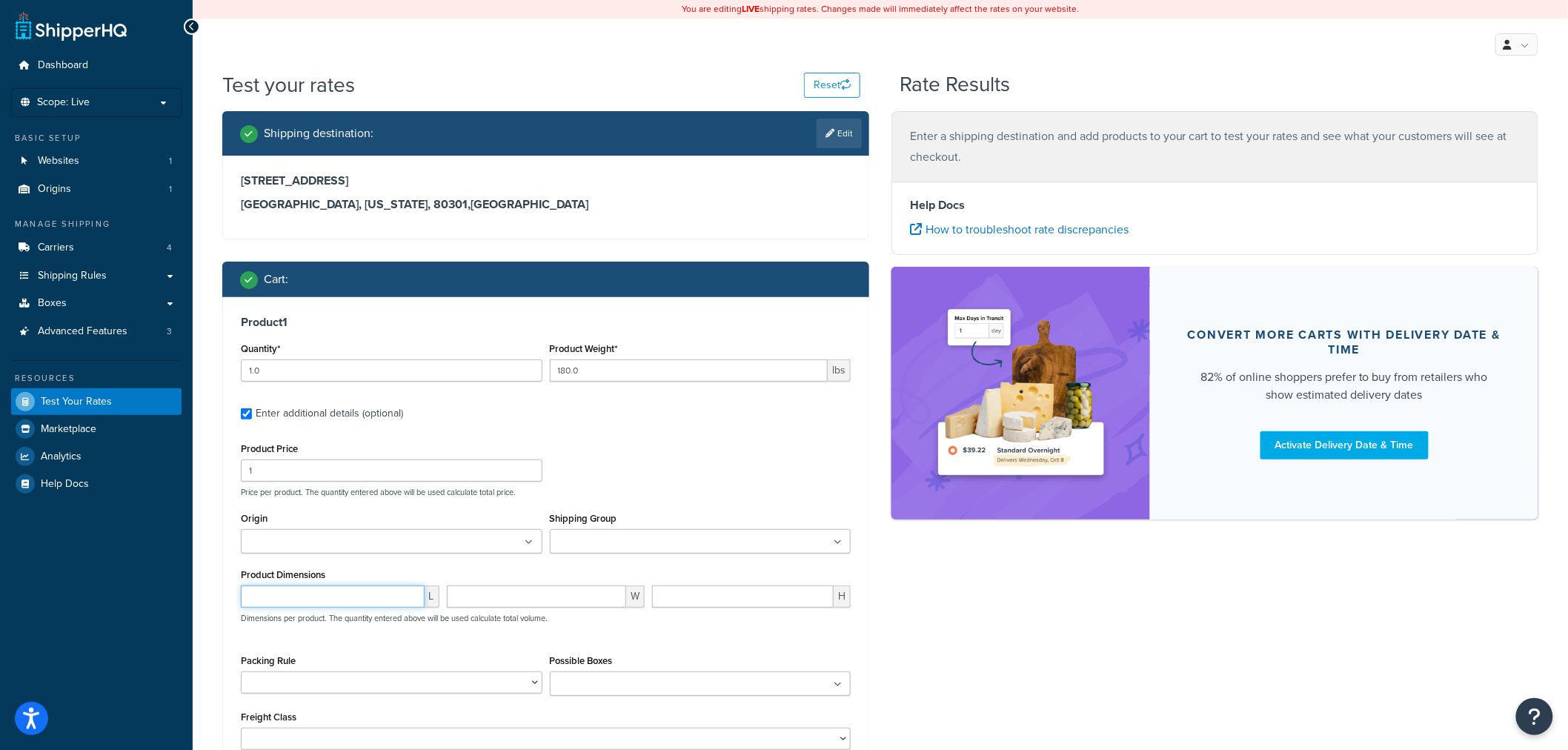
click at [381, 602] on input "number" at bounding box center [333, 596] width 184 height 22
type input "24"
click at [566, 601] on input "number" at bounding box center [537, 596] width 180 height 22
type input "37"
click at [783, 606] on input "number" at bounding box center [743, 596] width 182 height 22
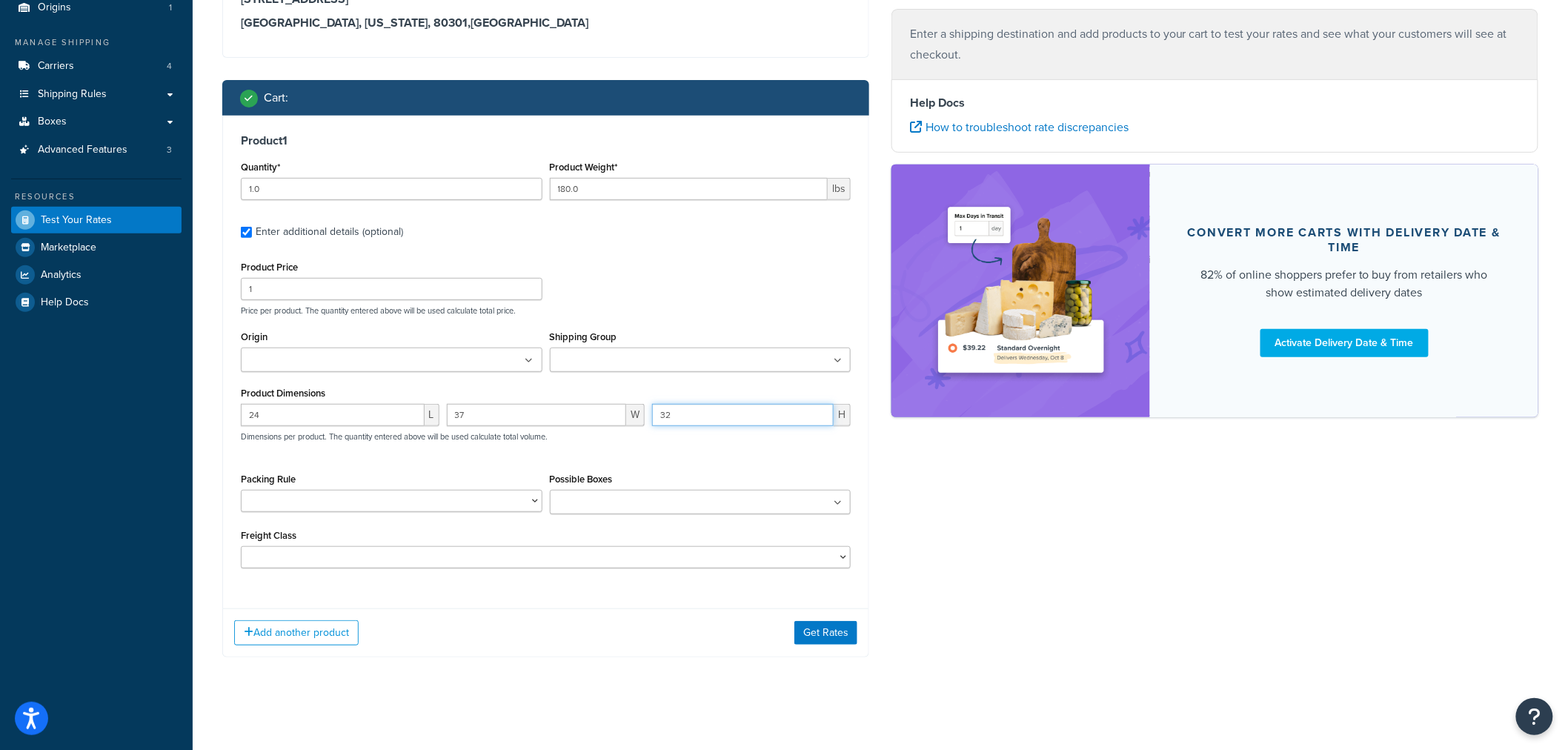
scroll to position [187, 0]
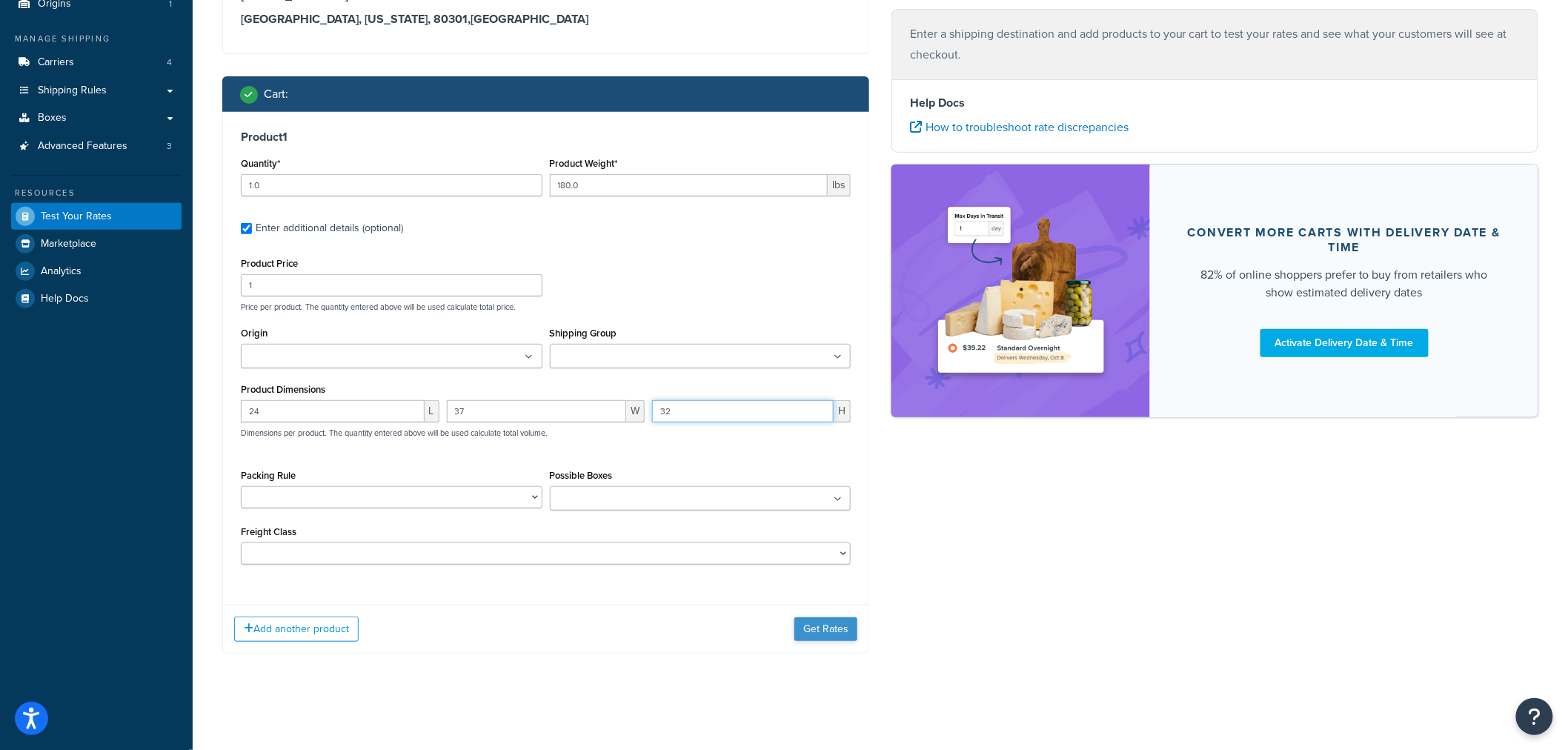
type input "32"
click at [815, 628] on button "Get Rates" at bounding box center [826, 629] width 63 height 24
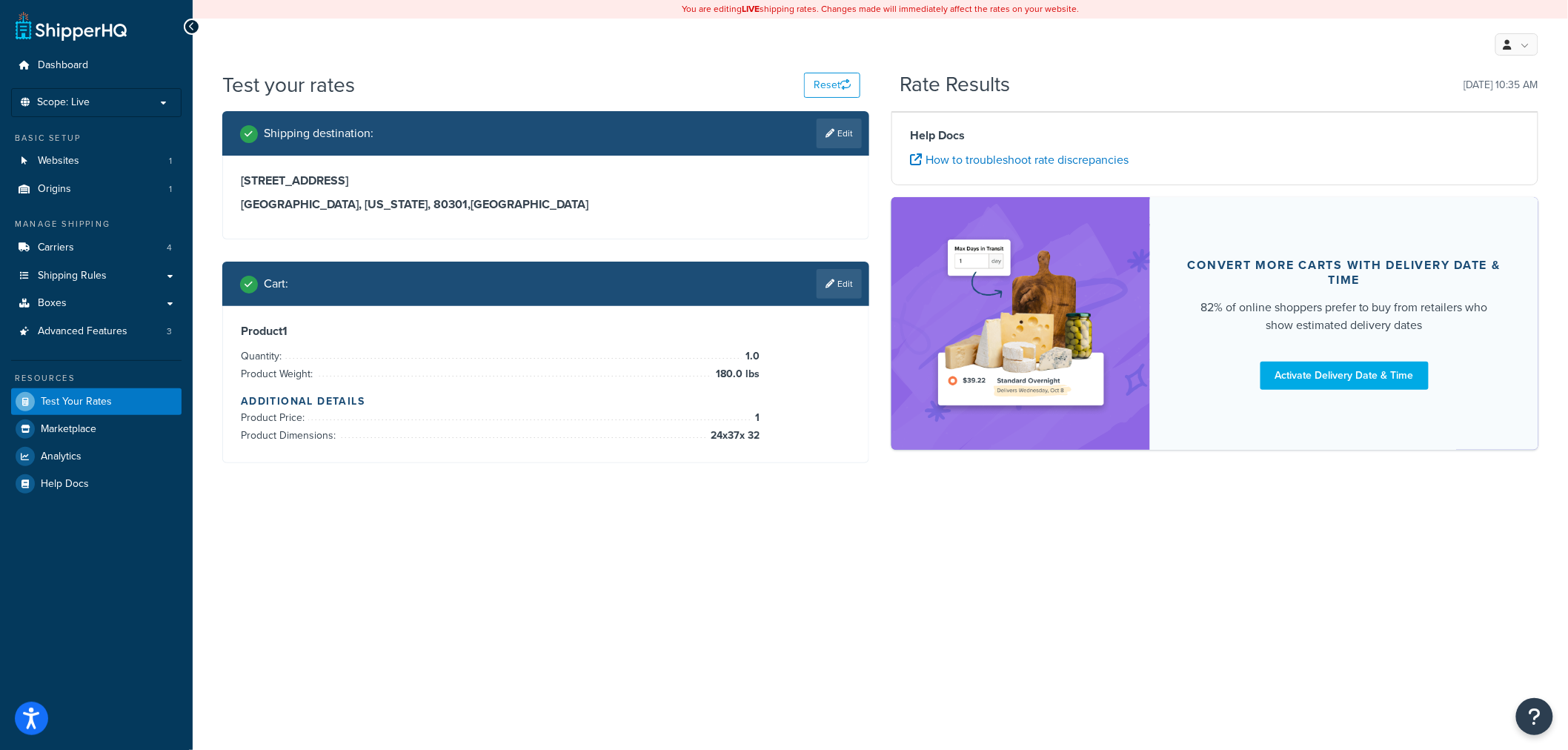
scroll to position [0, 0]
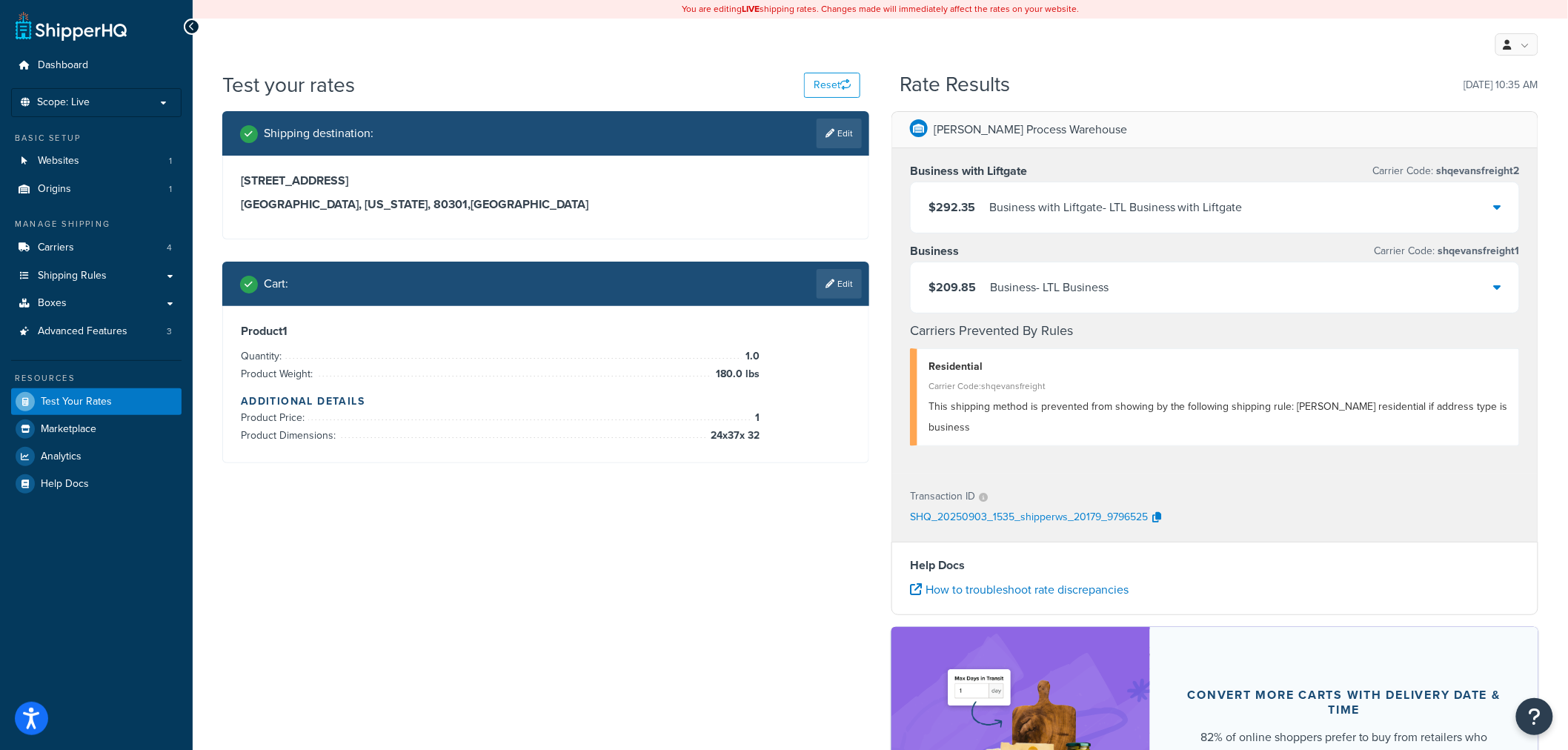
click at [1162, 218] on div "$292.35 Business with Liftgate - LTL Business with Liftgate" at bounding box center [1215, 208] width 608 height 51
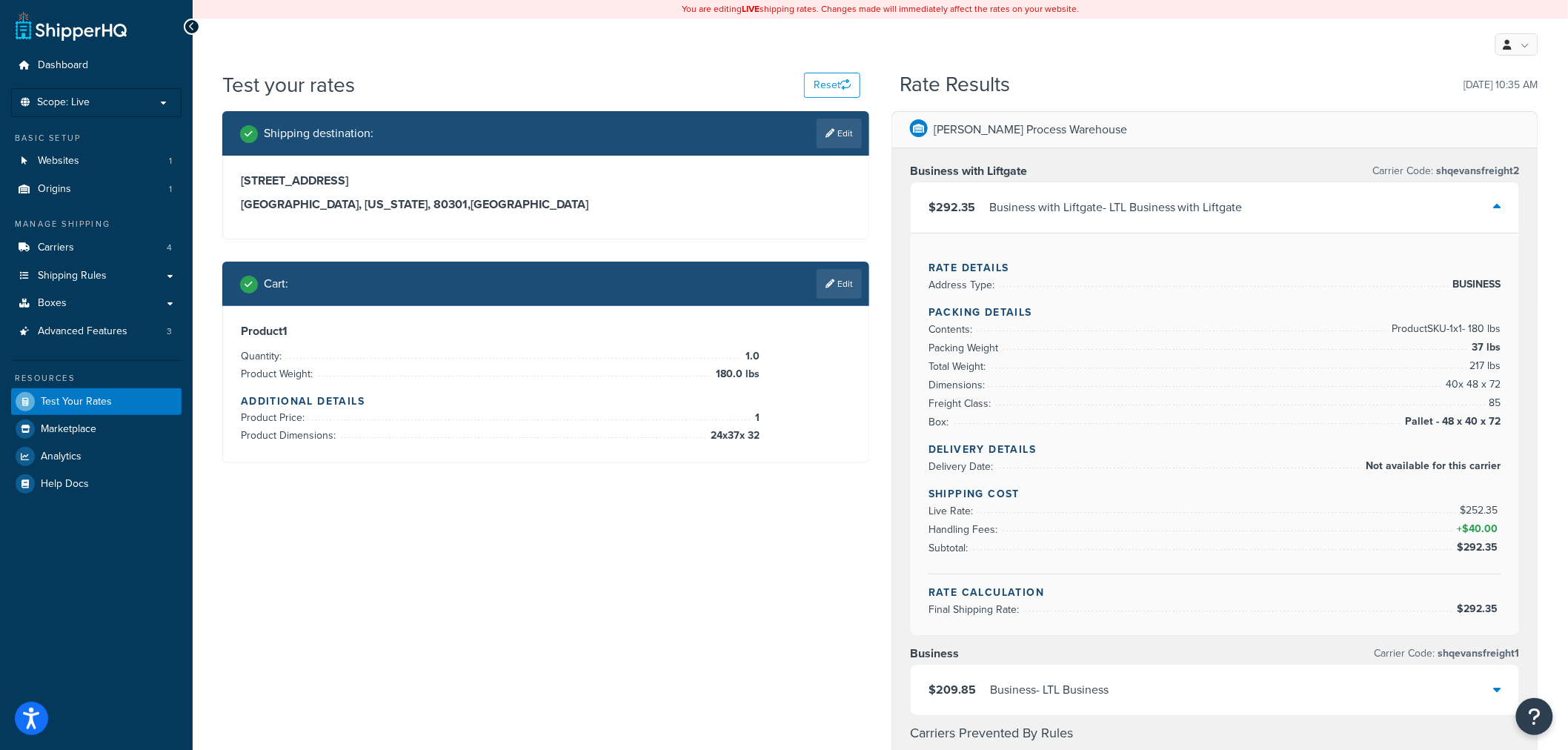
click at [1162, 218] on div "$292.35 Business with Liftgate - LTL Business with Liftgate" at bounding box center [1215, 208] width 608 height 51
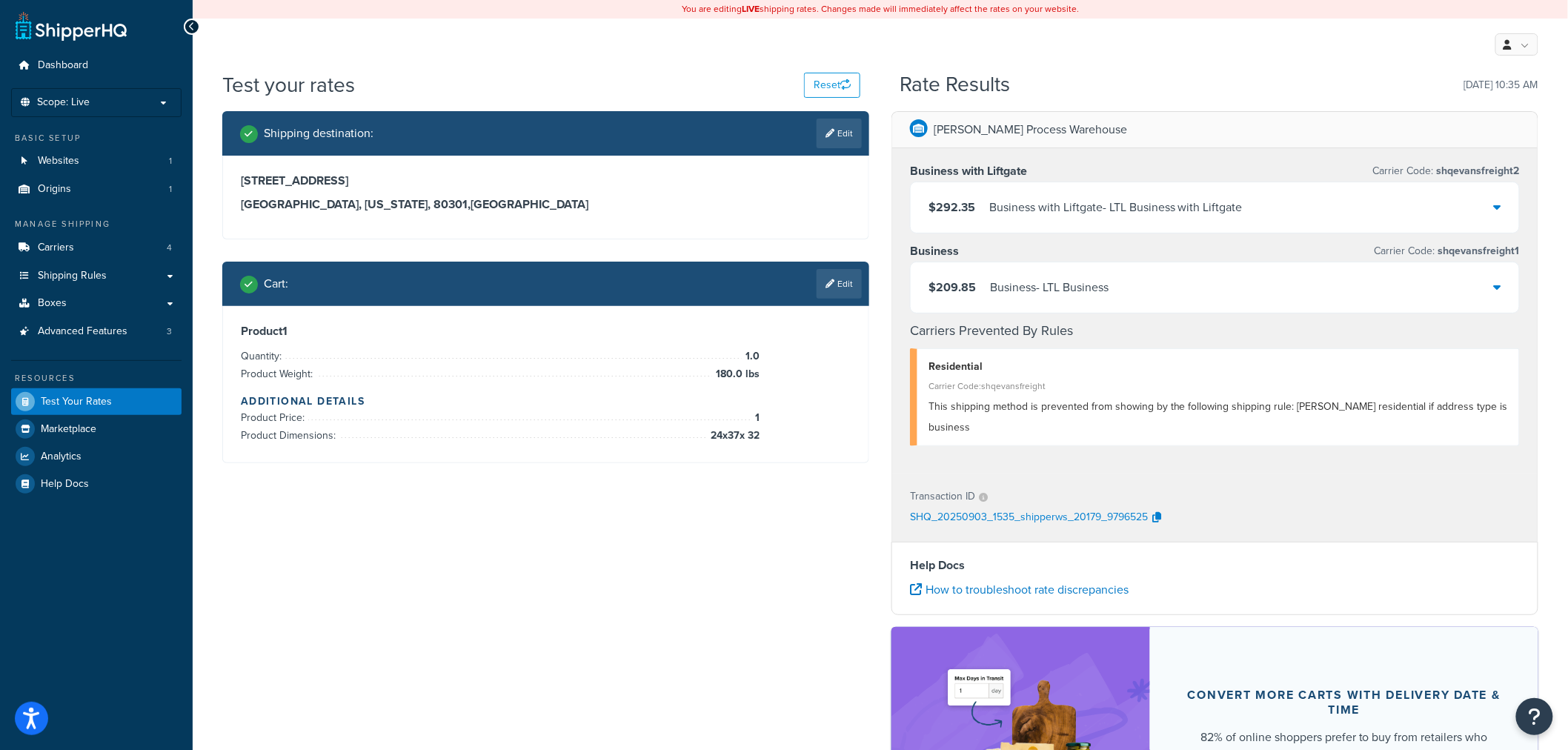
click at [1150, 291] on div "$209.85 Business - LTL Business" at bounding box center [1215, 288] width 608 height 51
